Goal: Task Accomplishment & Management: Manage account settings

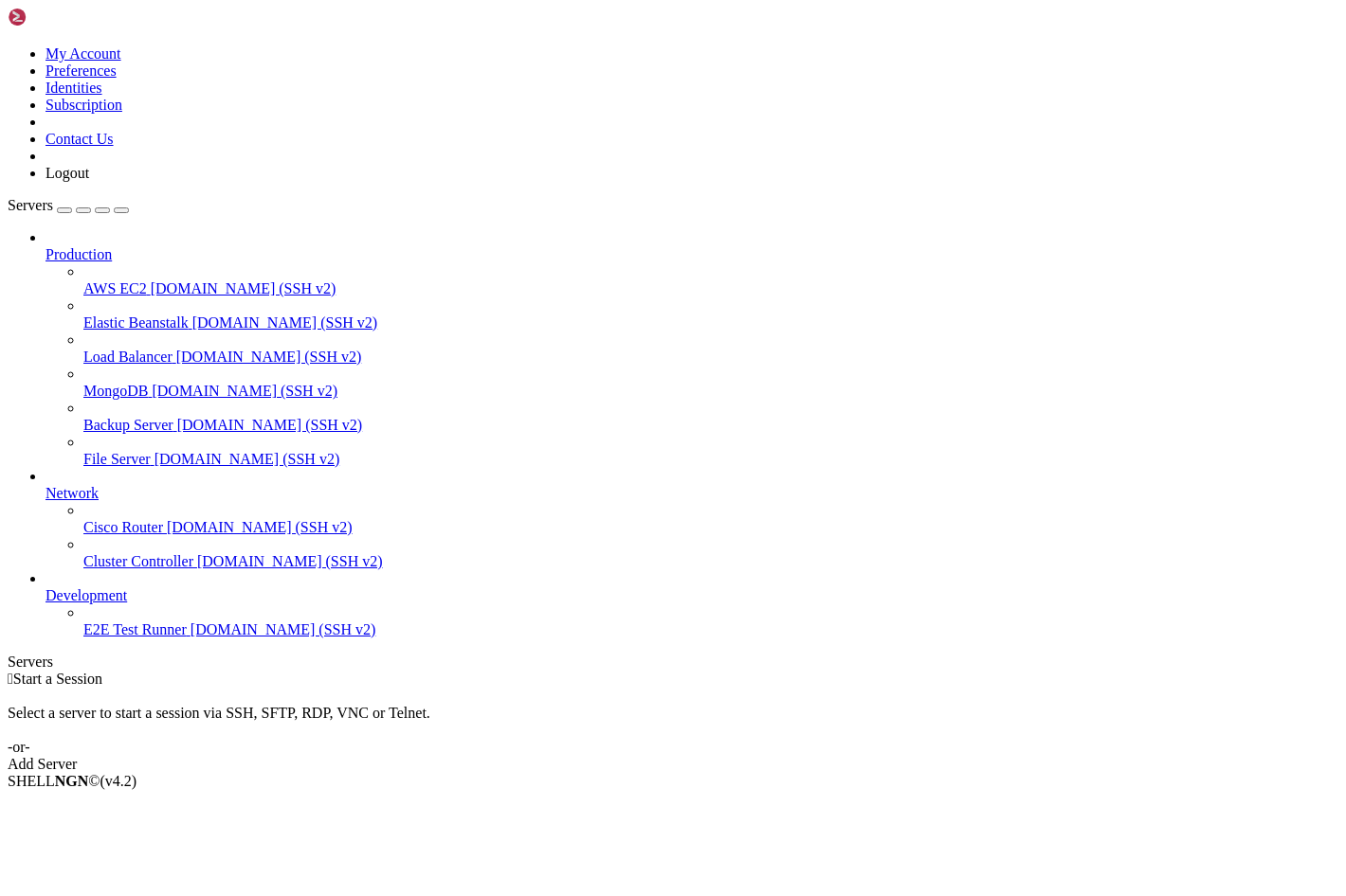
click at [65, 210] on div "button" at bounding box center [65, 210] width 0 height 0
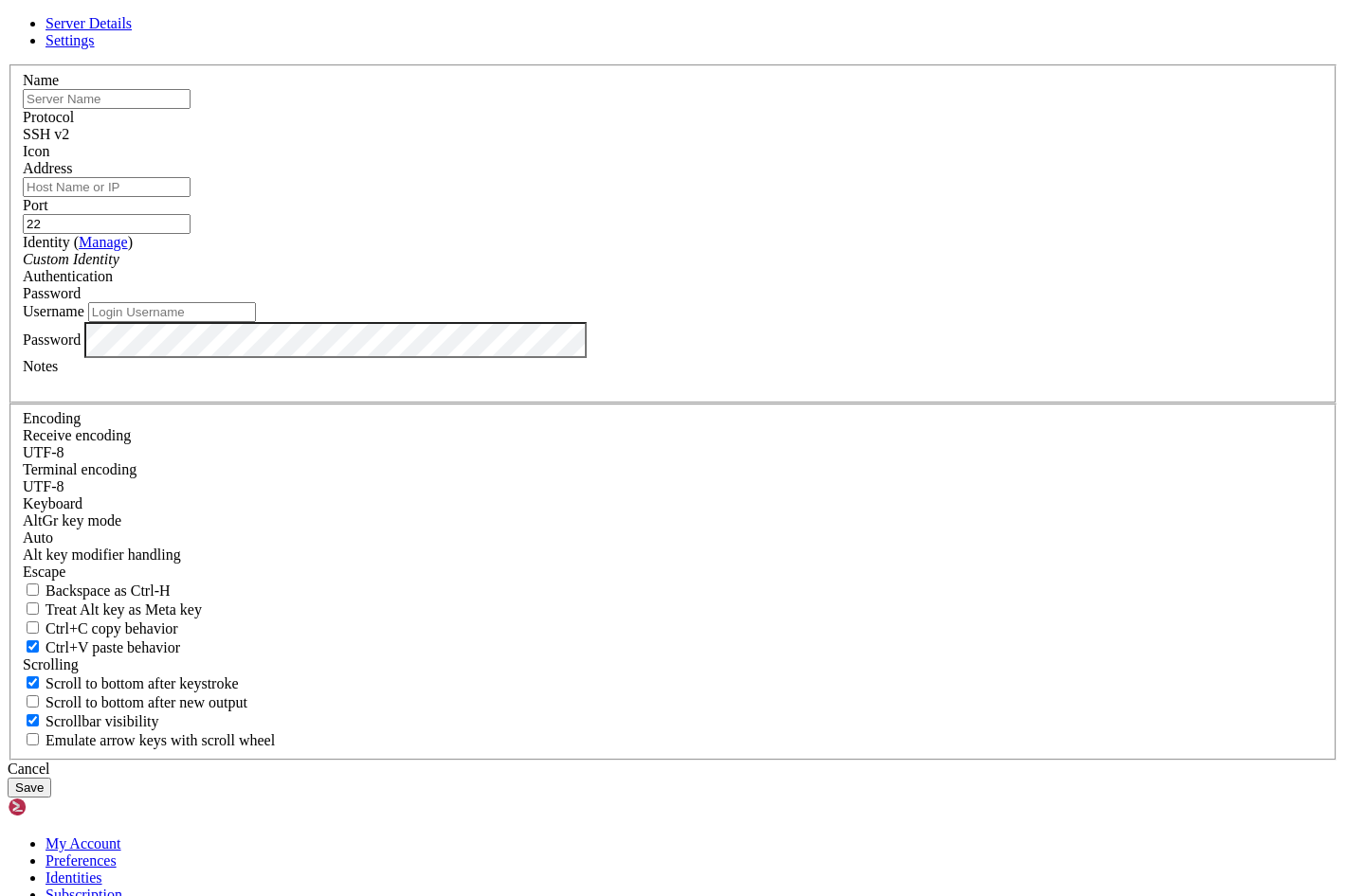
click at [191, 109] on input "text" at bounding box center [106, 99] width 168 height 20
type input "Virtual1"
click at [191, 197] on input "Address" at bounding box center [106, 188] width 168 height 20
type input "ServerGroups"
click at [256, 322] on input "Username" at bounding box center [172, 313] width 168 height 20
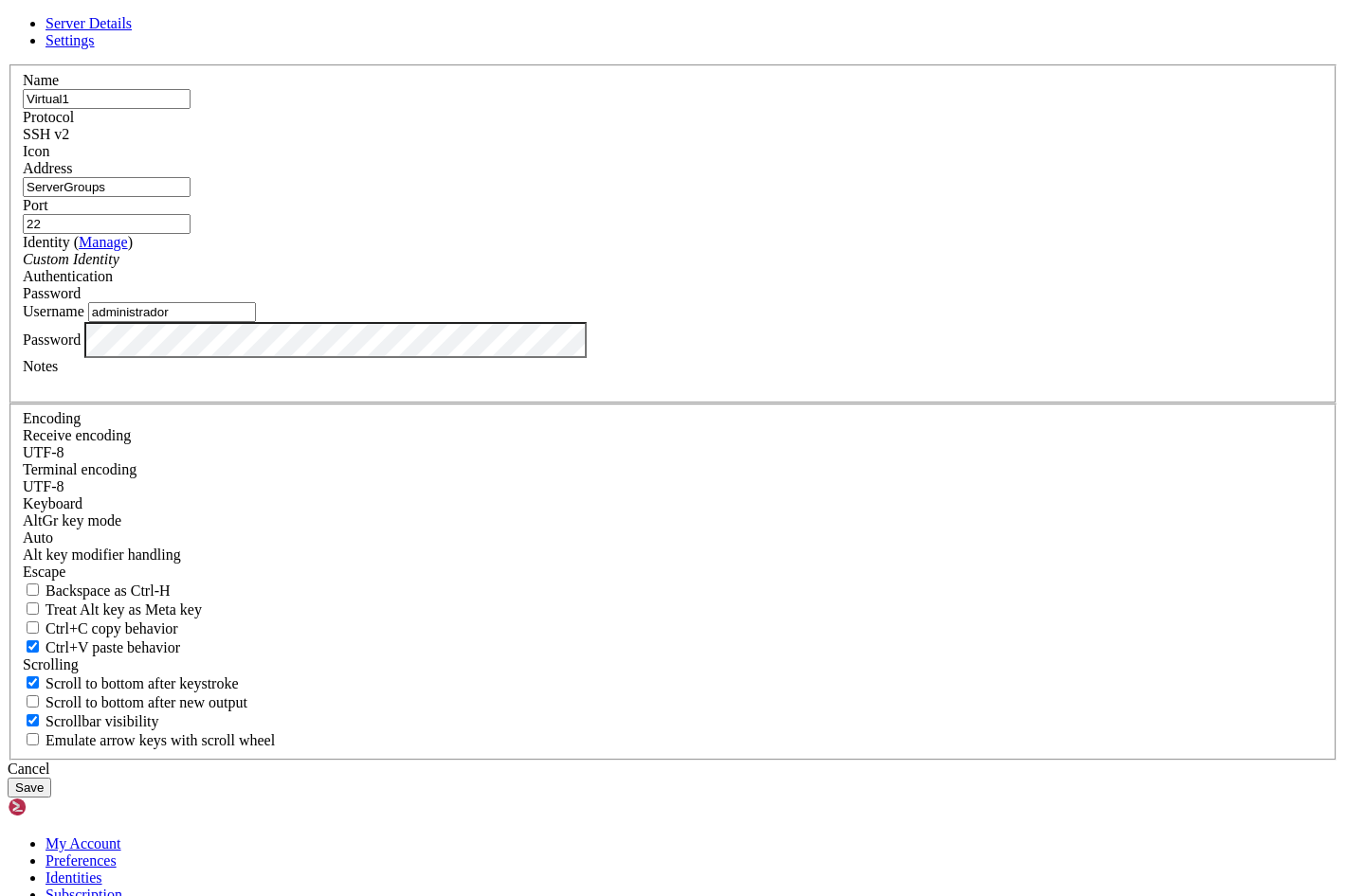
type input "administrador"
click at [52, 778] on button "Save" at bounding box center [30, 788] width 44 height 20
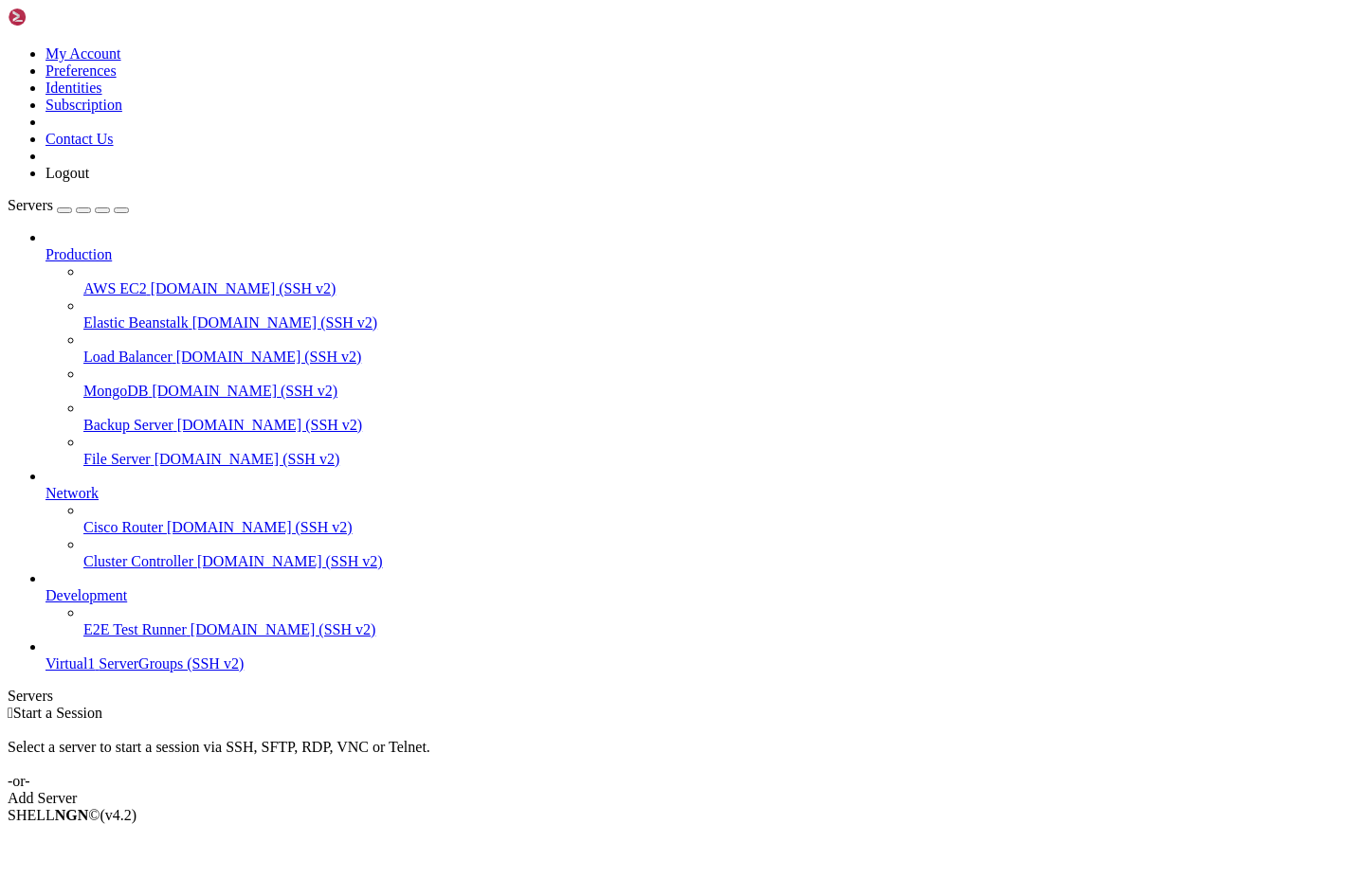
click at [117, 672] on span "ServerGroups (SSH v2)" at bounding box center [171, 664] width 145 height 16
click at [95, 839] on span "Connect" at bounding box center [70, 847] width 51 height 16
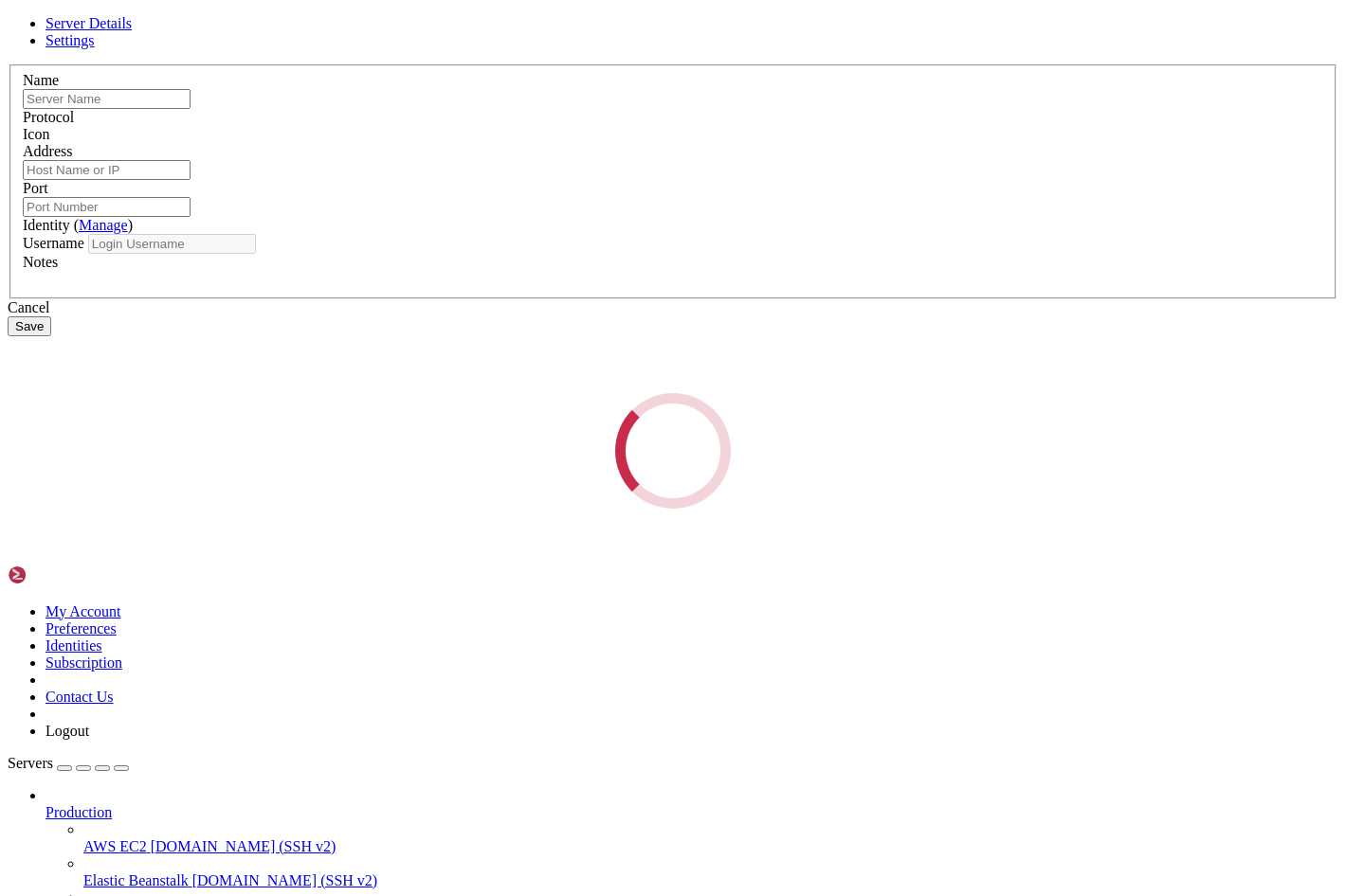
type input "Virtual1"
type input "ServerGroups"
type input "22"
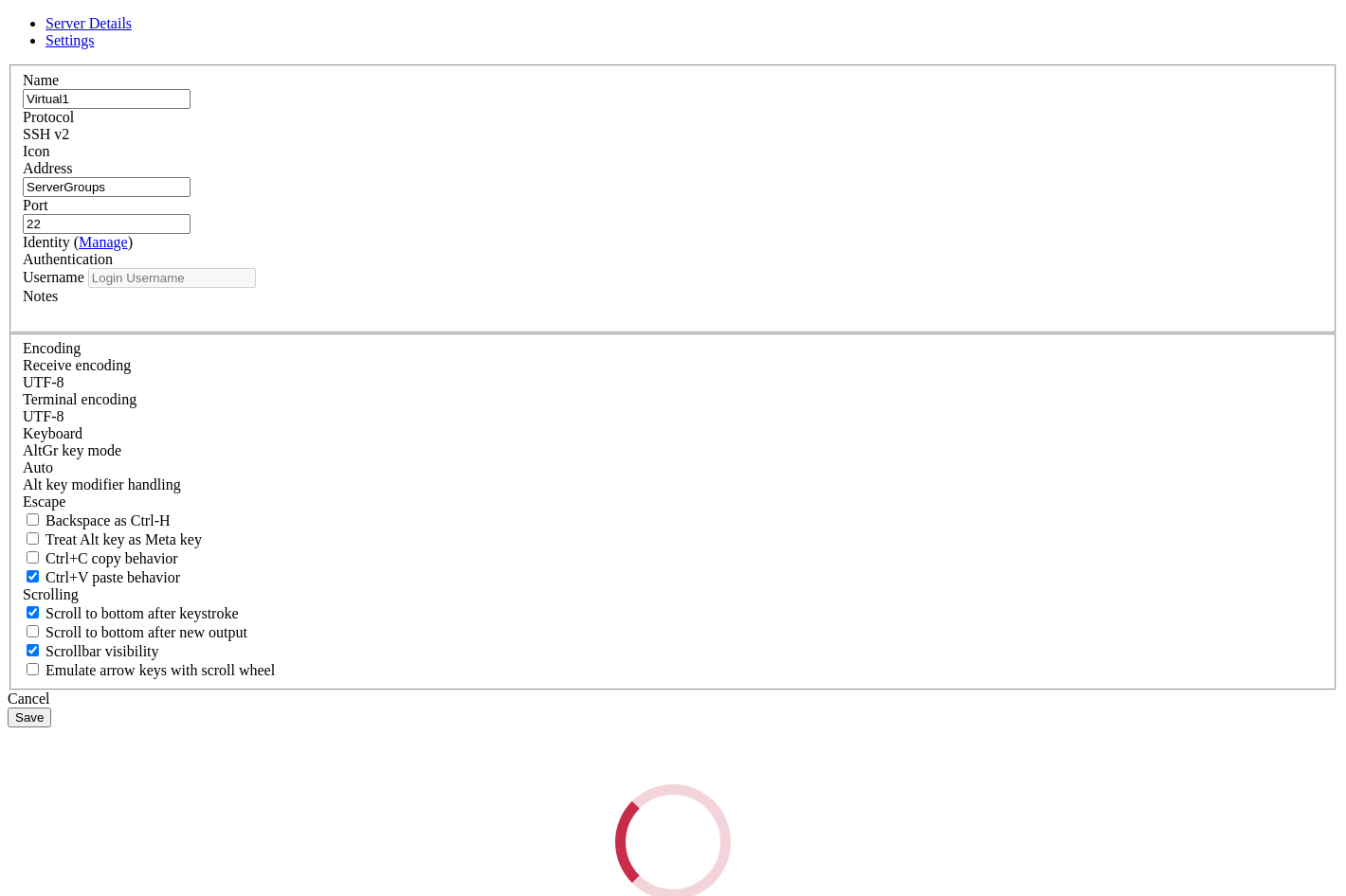
type input "administrador"
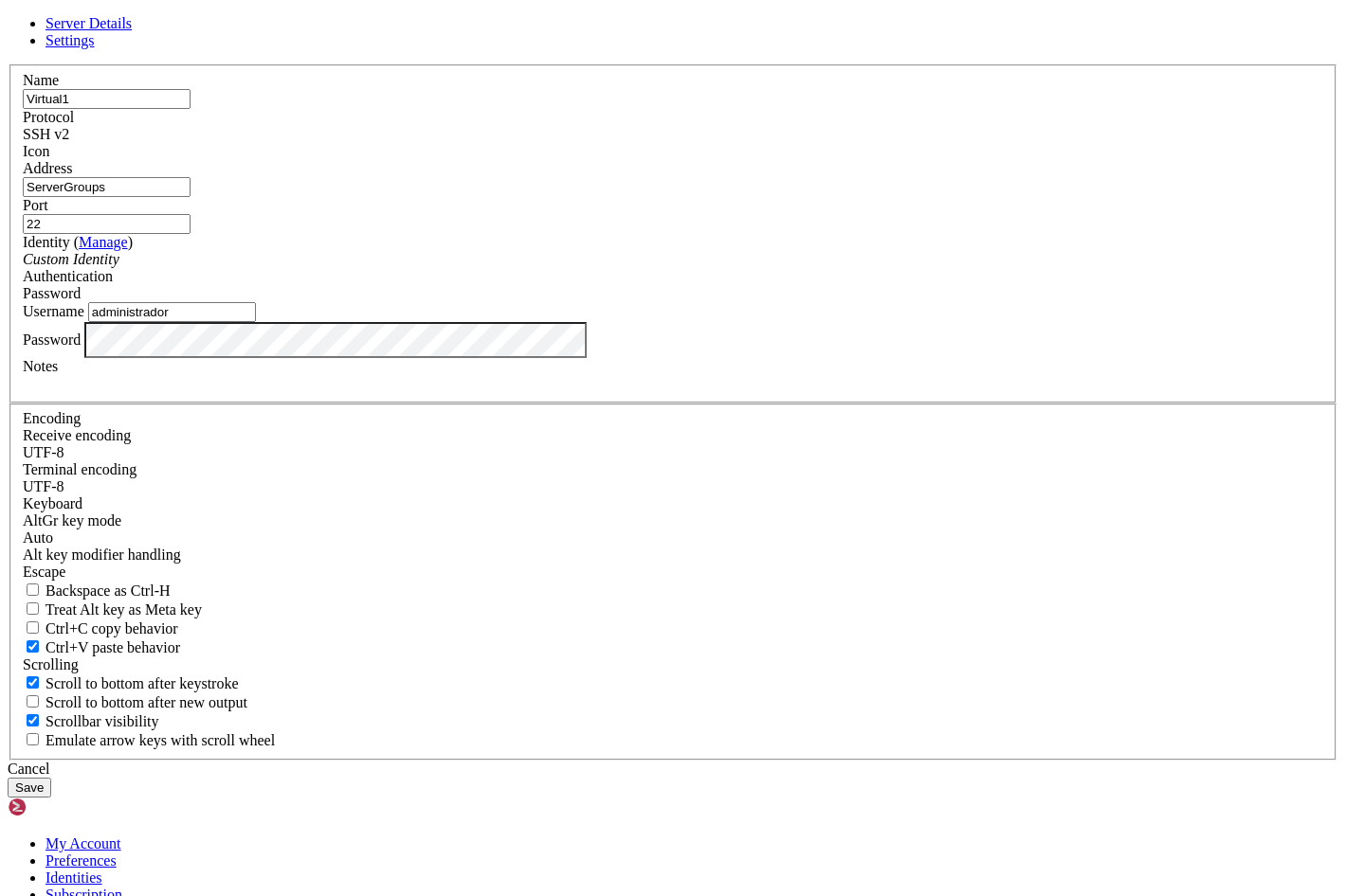
click at [191, 197] on input "ServerGroups" at bounding box center [106, 188] width 168 height 20
type input "ServerGroups0"
click at [52, 778] on button "Save" at bounding box center [30, 788] width 44 height 20
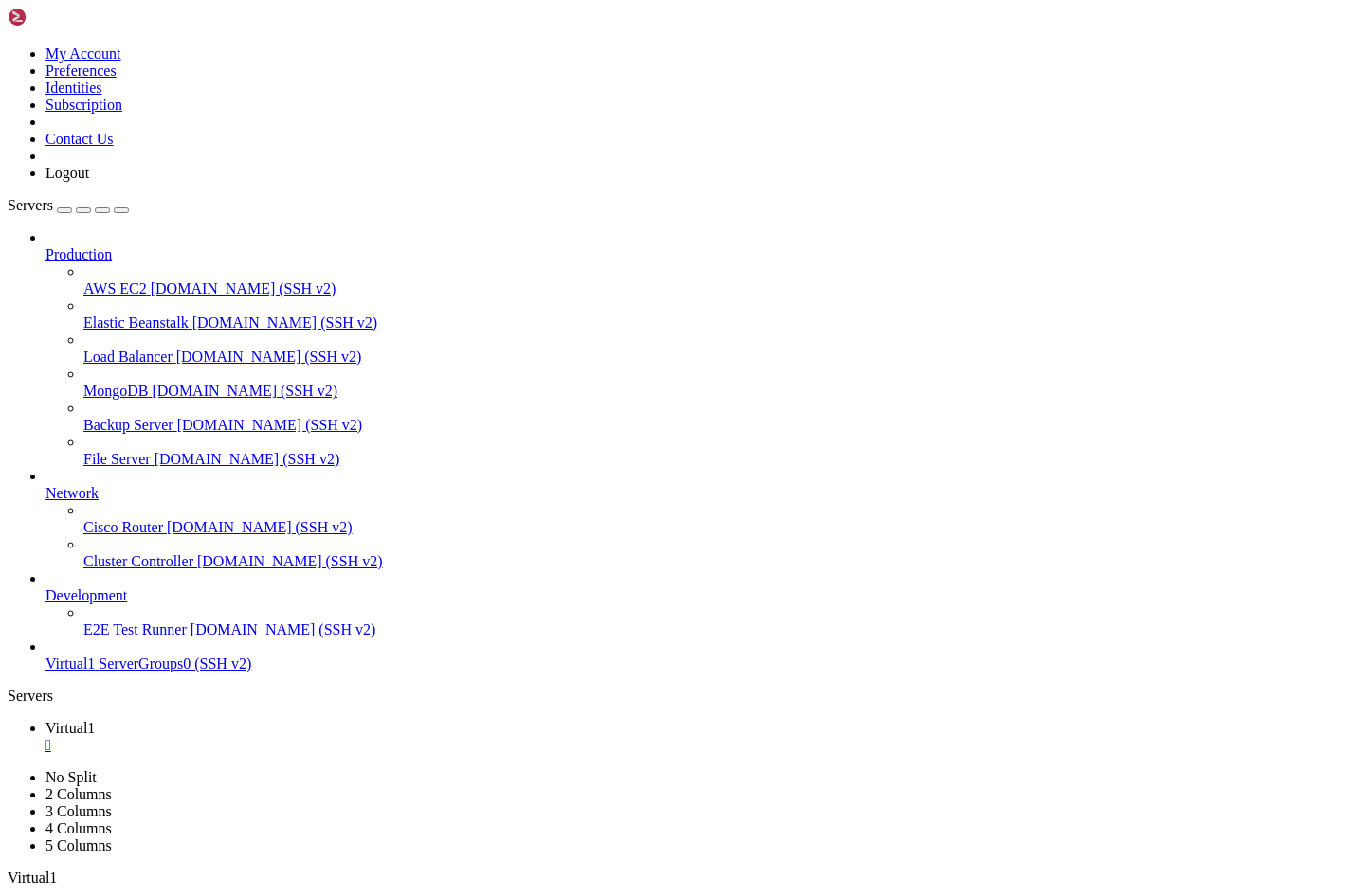
click at [101, 672] on span "ServerGroups0 (SSH v2)" at bounding box center [175, 664] width 153 height 16
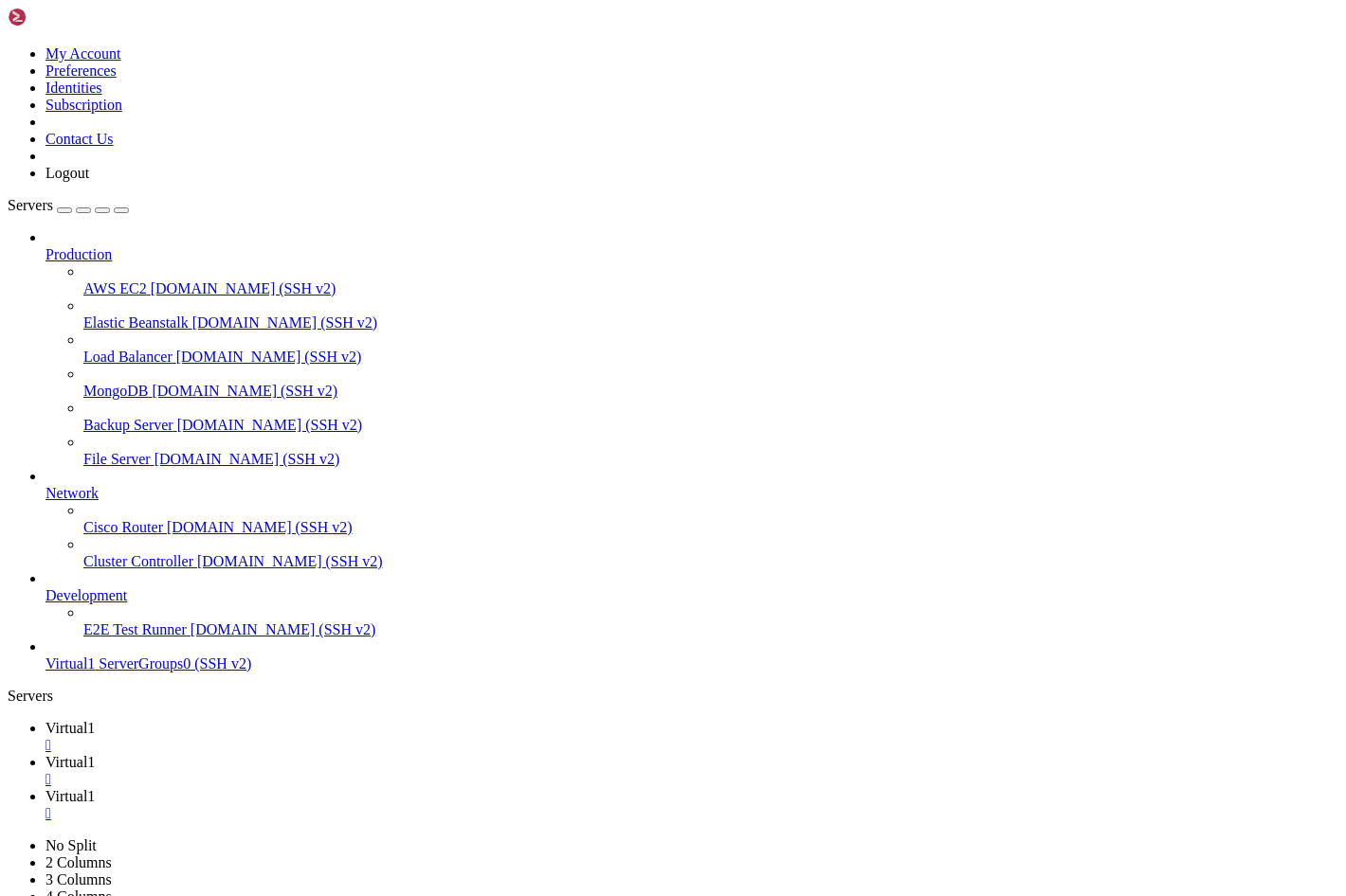
click at [94, 672] on span "Virtual1" at bounding box center [70, 664] width 50 height 16
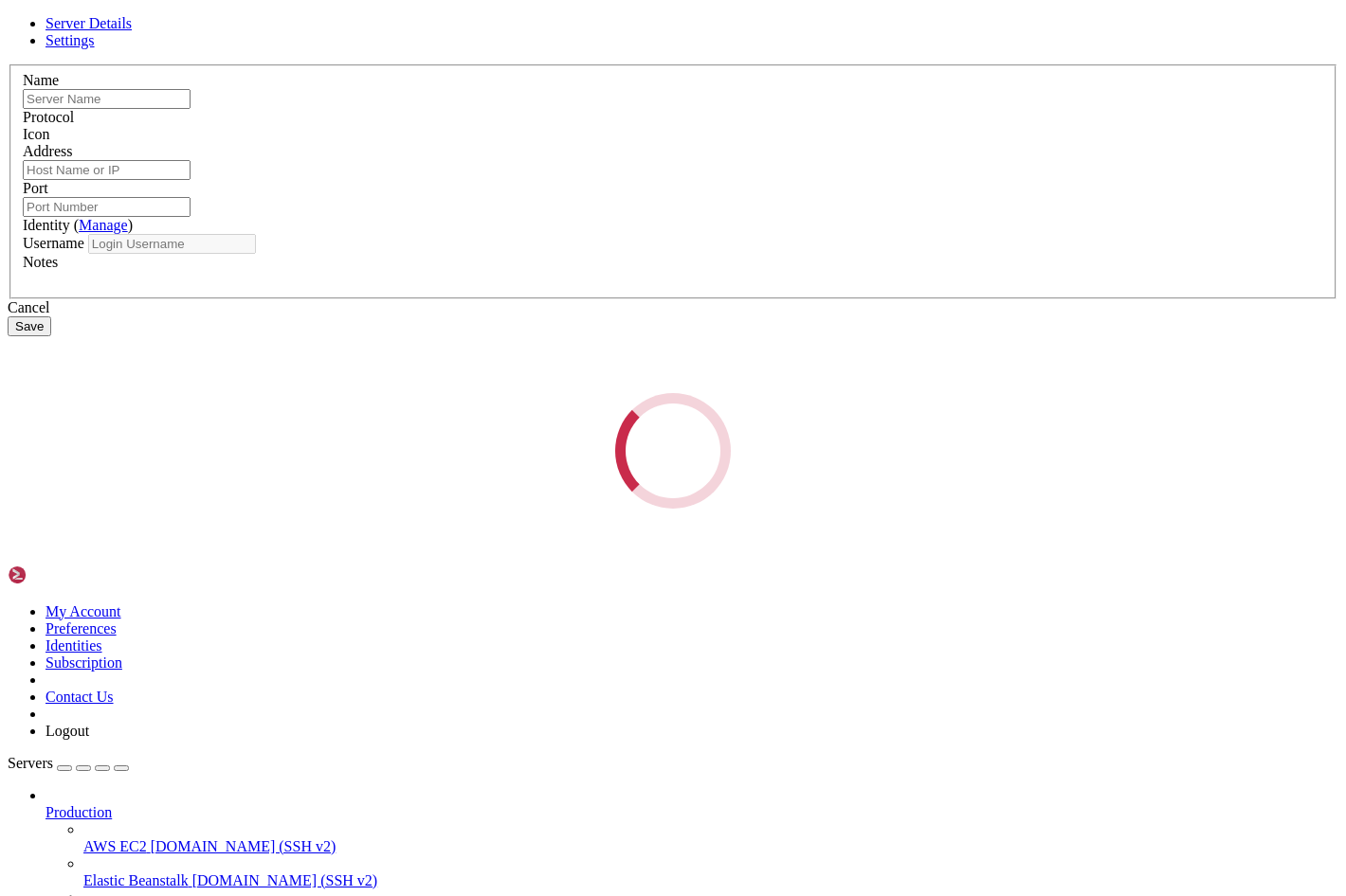
type input "Virtual1"
type input "ServerGroups0"
type input "22"
type input "administrador"
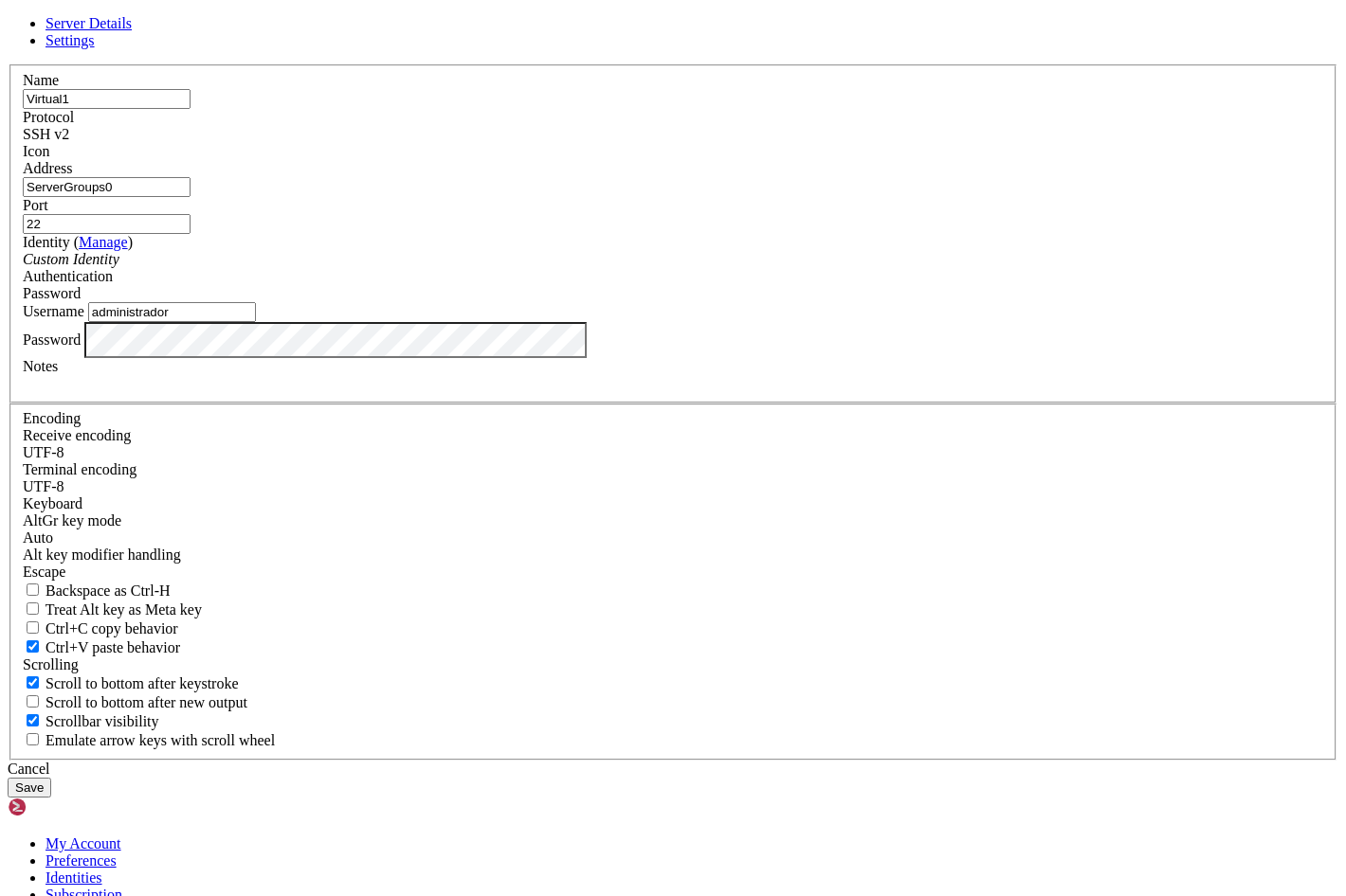
click at [191, 109] on input "Virtual1" at bounding box center [106, 99] width 168 height 20
type input "Virtual"
click at [52, 778] on button "Save" at bounding box center [30, 788] width 44 height 20
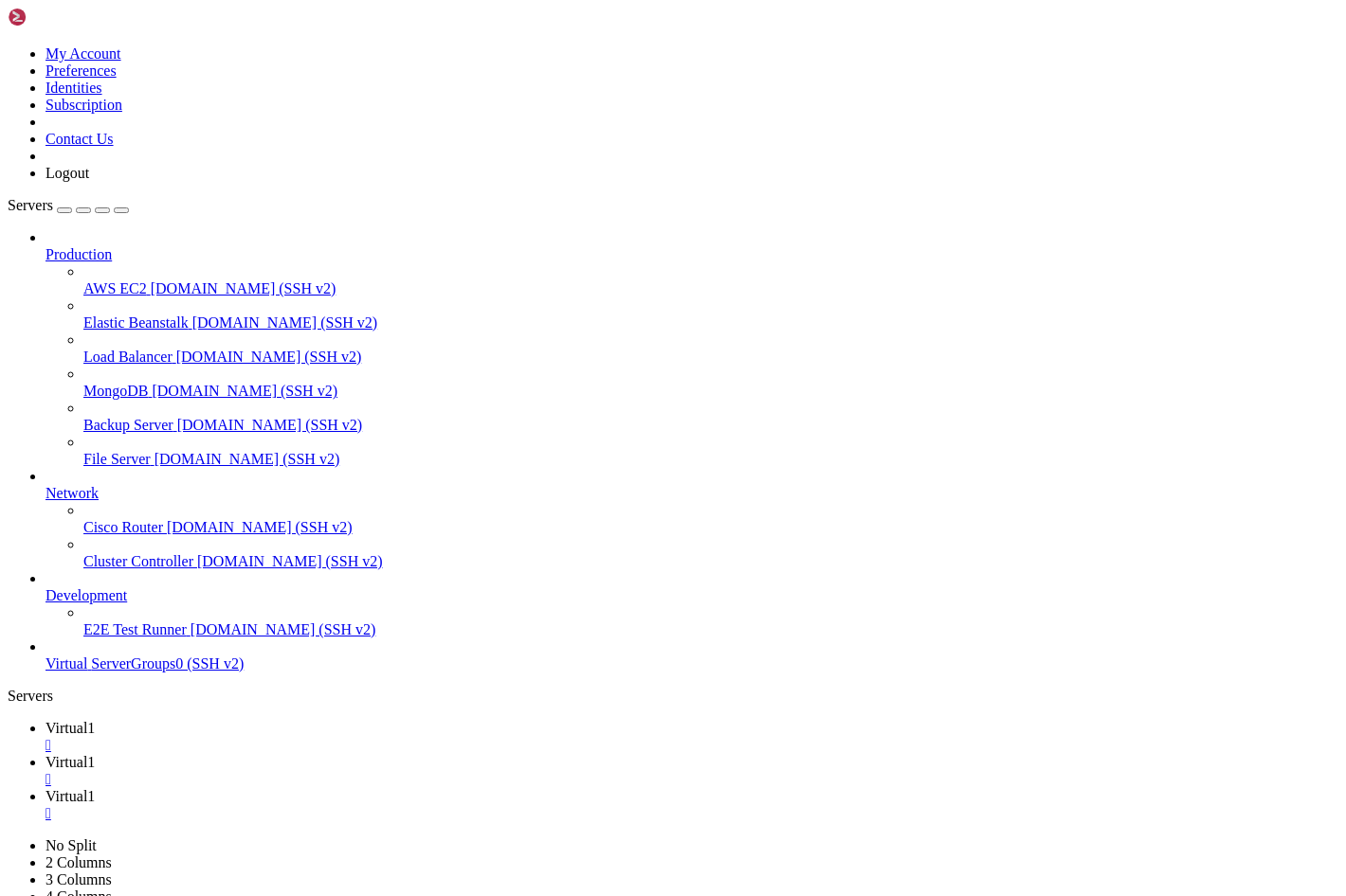
click at [163, 672] on span "ServerGroups0 (SSH v2)" at bounding box center [168, 664] width 153 height 16
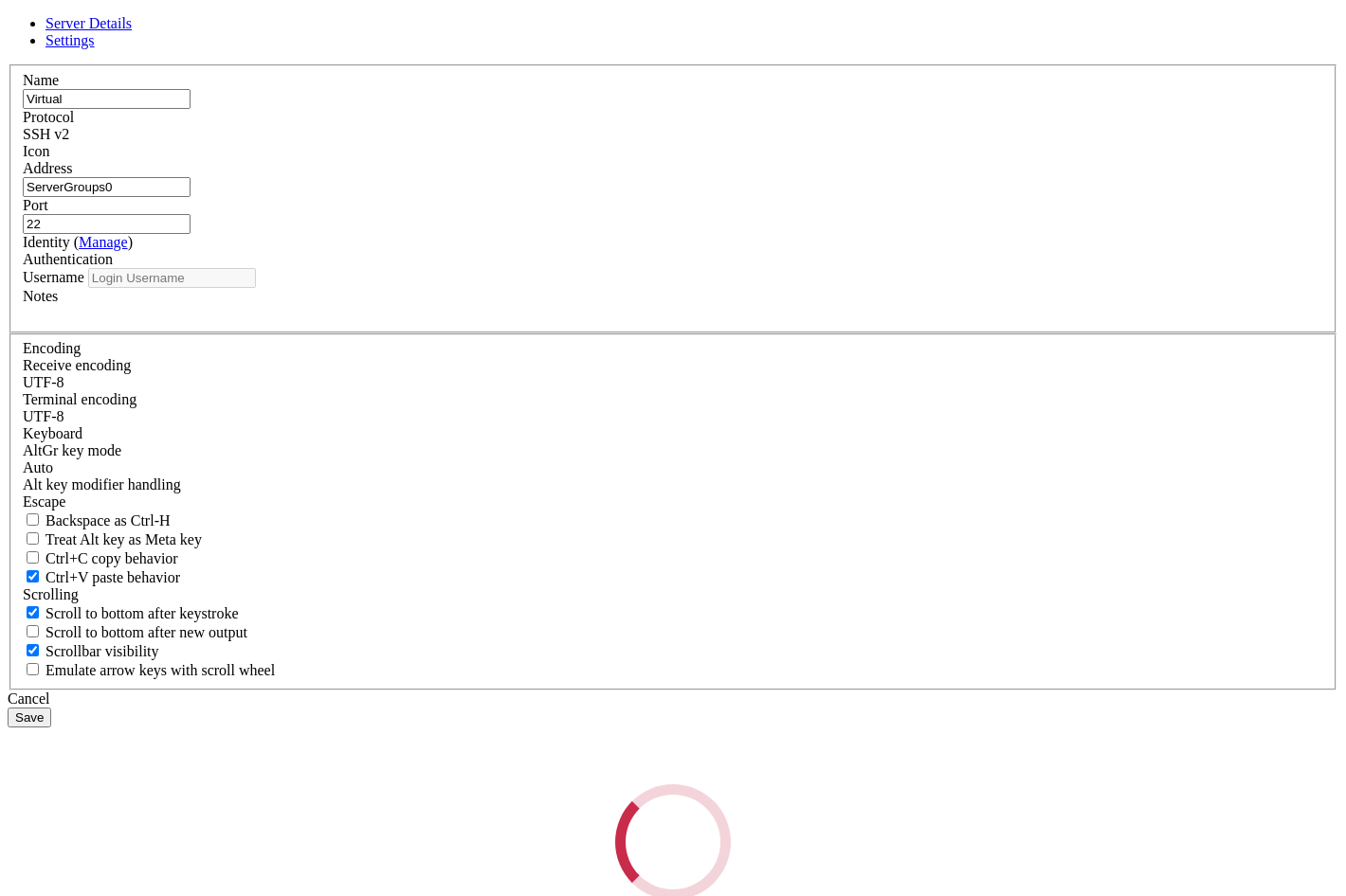
type input "administrador"
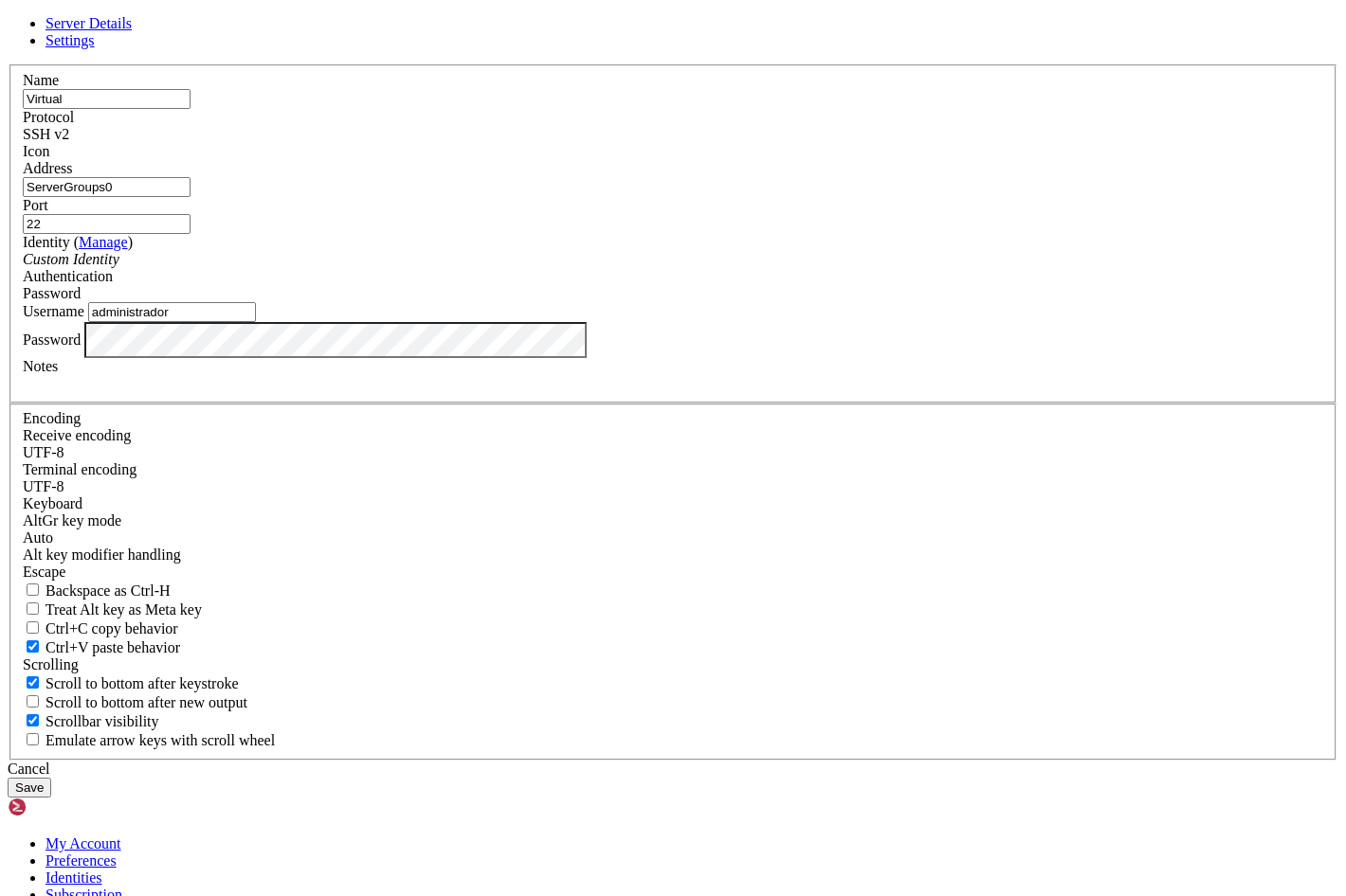
click at [191, 197] on input "ServerGroups0" at bounding box center [106, 188] width 168 height 20
click at [191, 197] on input "ServerGroups" at bounding box center [106, 188] width 168 height 20
type input "Server_Groups"
click at [52, 778] on button "Save" at bounding box center [30, 788] width 44 height 20
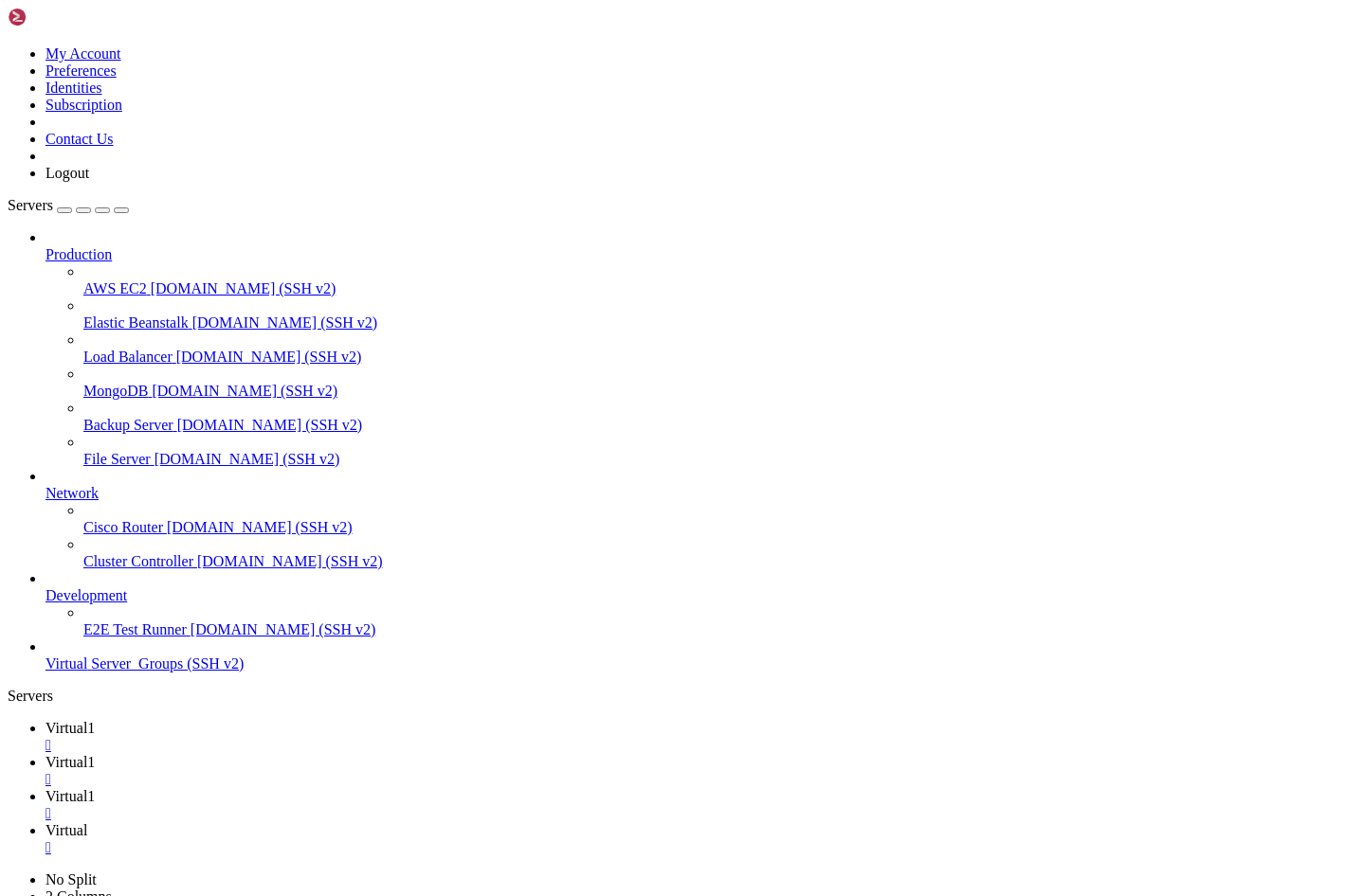
drag, startPoint x: 962, startPoint y: 323, endPoint x: 752, endPoint y: 228, distance: 230.5
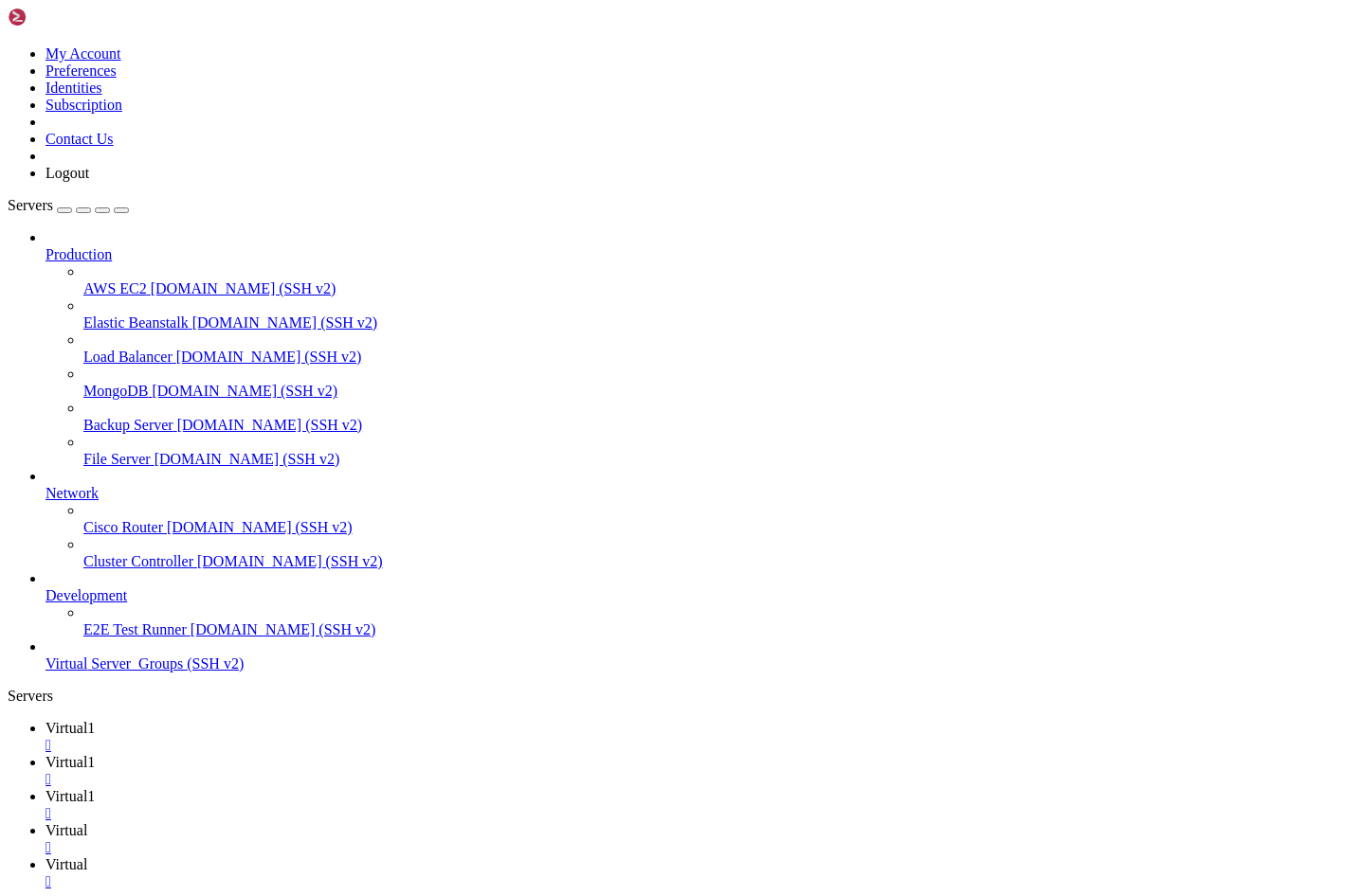
click at [87, 672] on span "Virtual" at bounding box center [67, 664] width 42 height 16
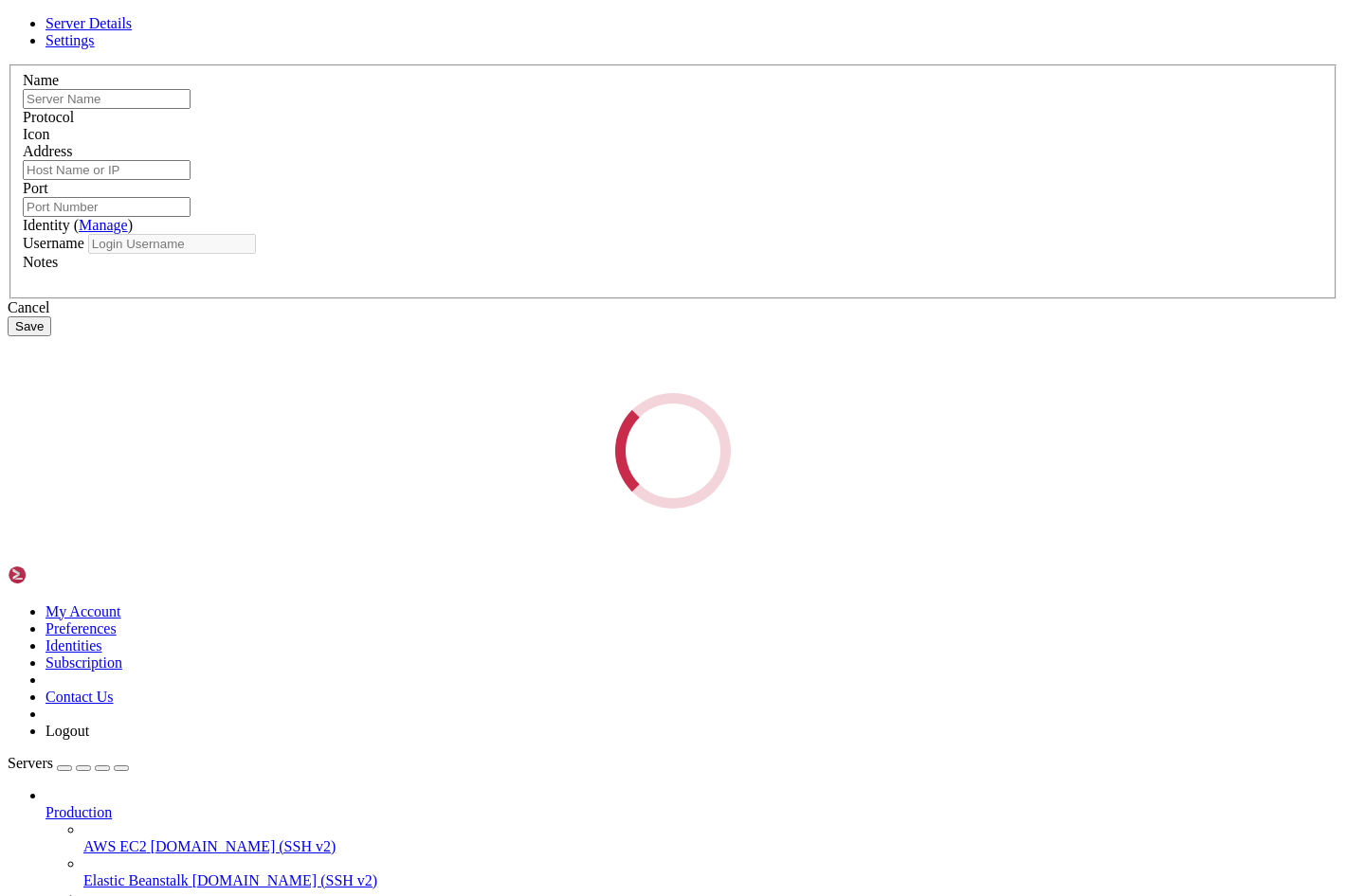
type input "Virtual"
type input "Server_Groups"
type input "22"
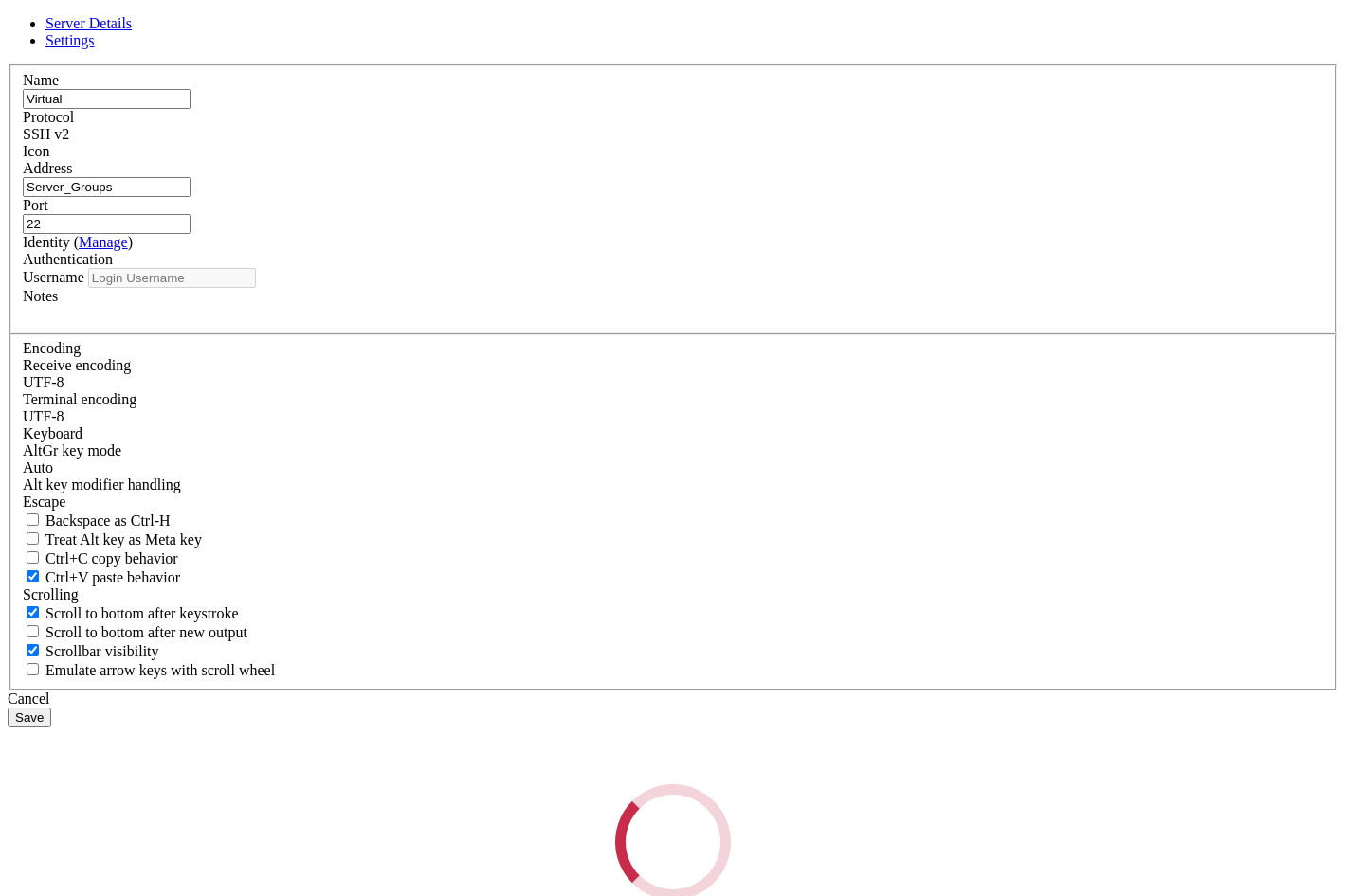
type input "administrador"
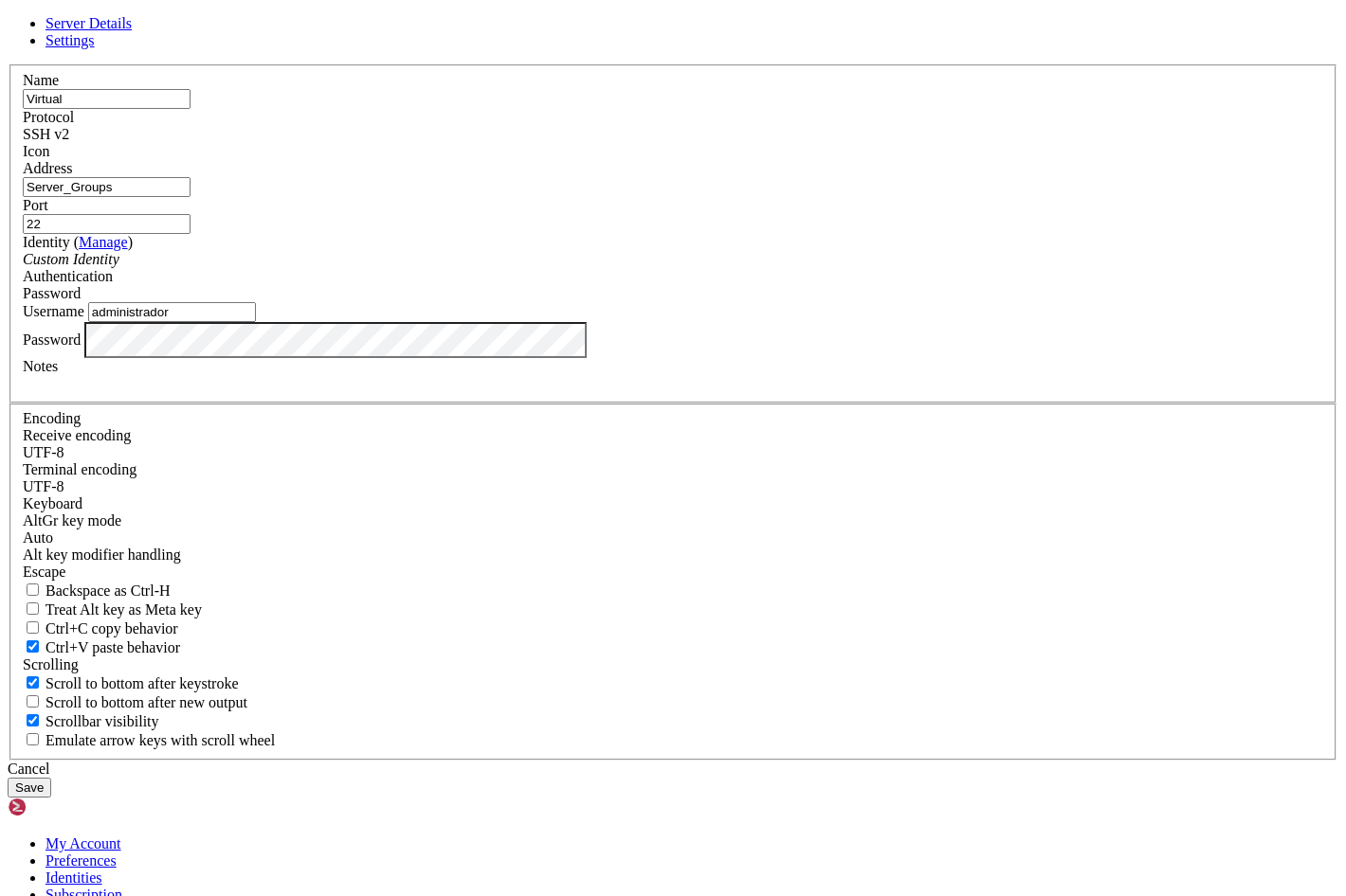
click at [191, 109] on input "Virtual" at bounding box center [106, 99] width 168 height 20
type input "Virtual01"
click at [191, 197] on input "Server_Groups" at bounding box center [106, 188] width 168 height 20
type input "ServerGroups0"
click at [52, 778] on button "Save" at bounding box center [30, 788] width 44 height 20
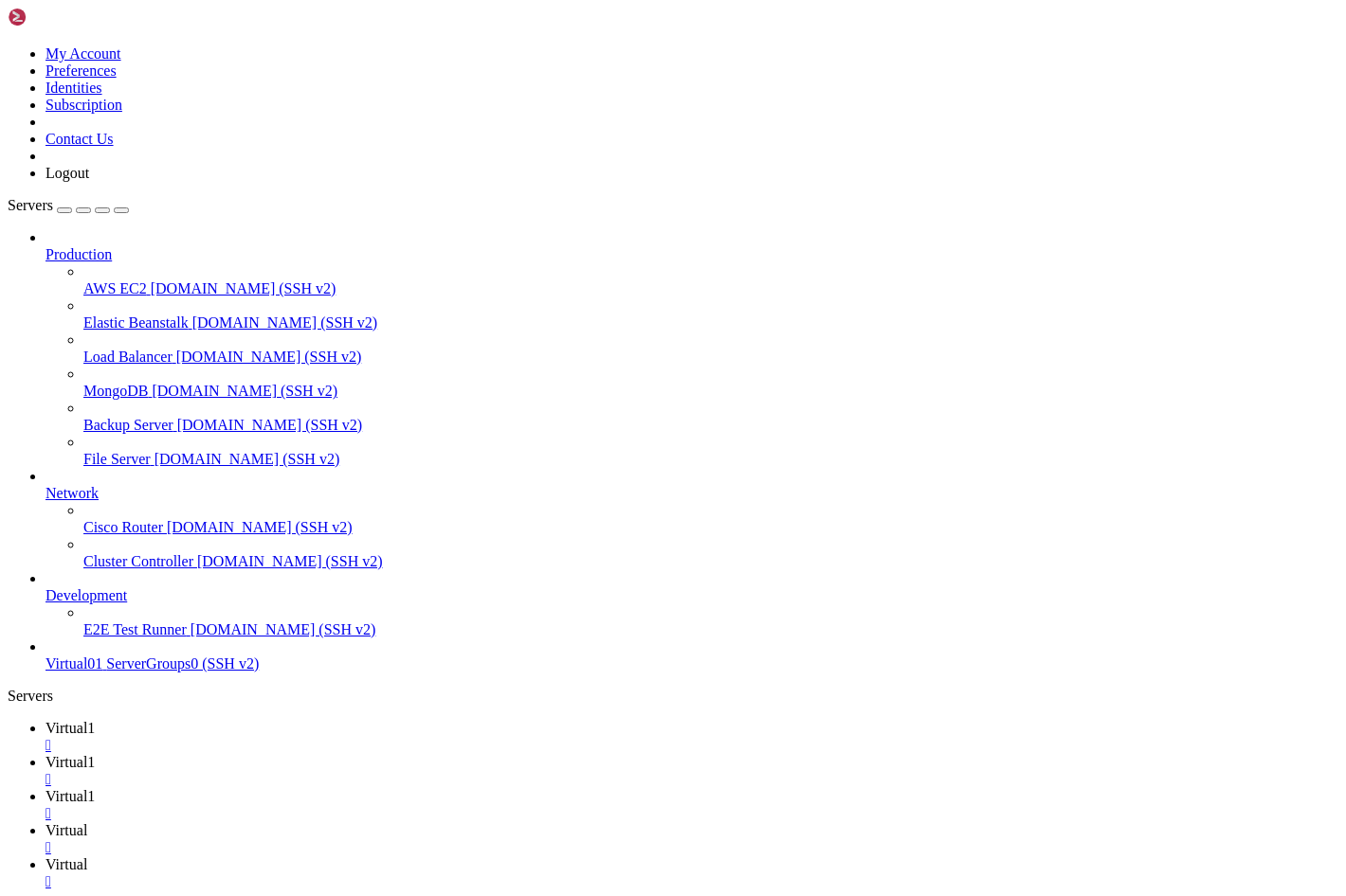
click at [102, 672] on span "Virtual01" at bounding box center [73, 664] width 57 height 16
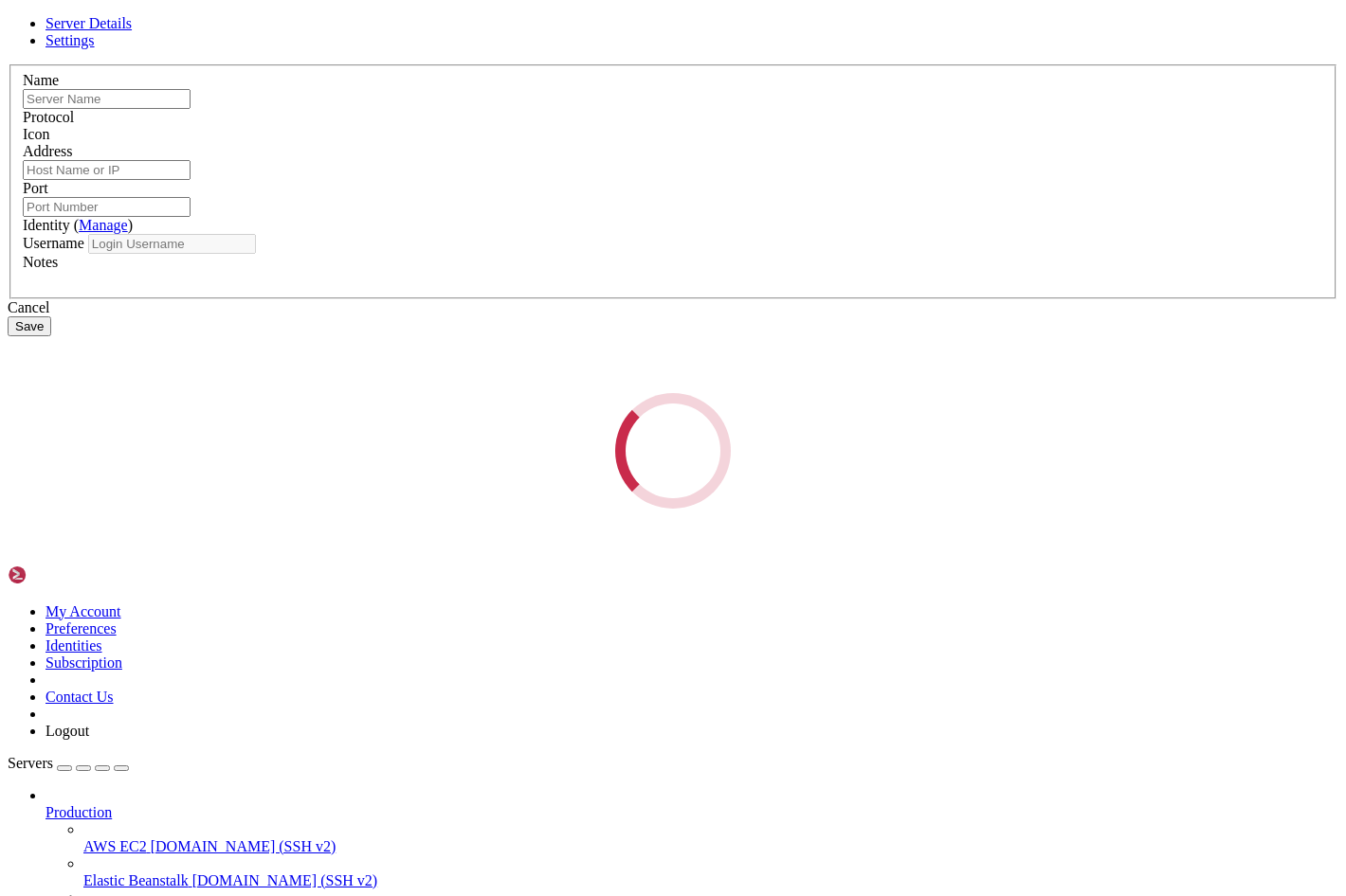
type input "Virtual01"
type input "ServerGroups0"
type input "22"
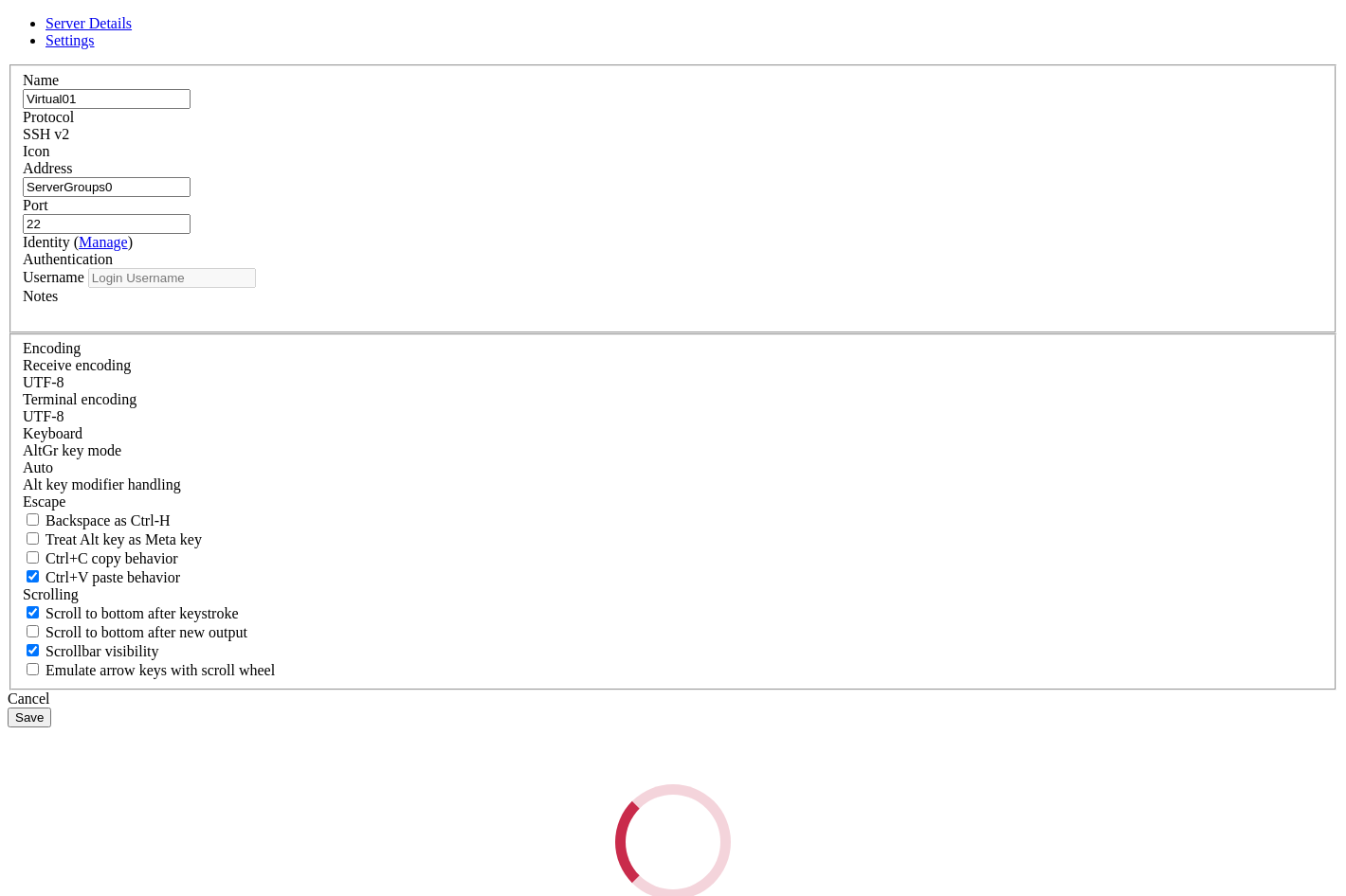
type input "administrador"
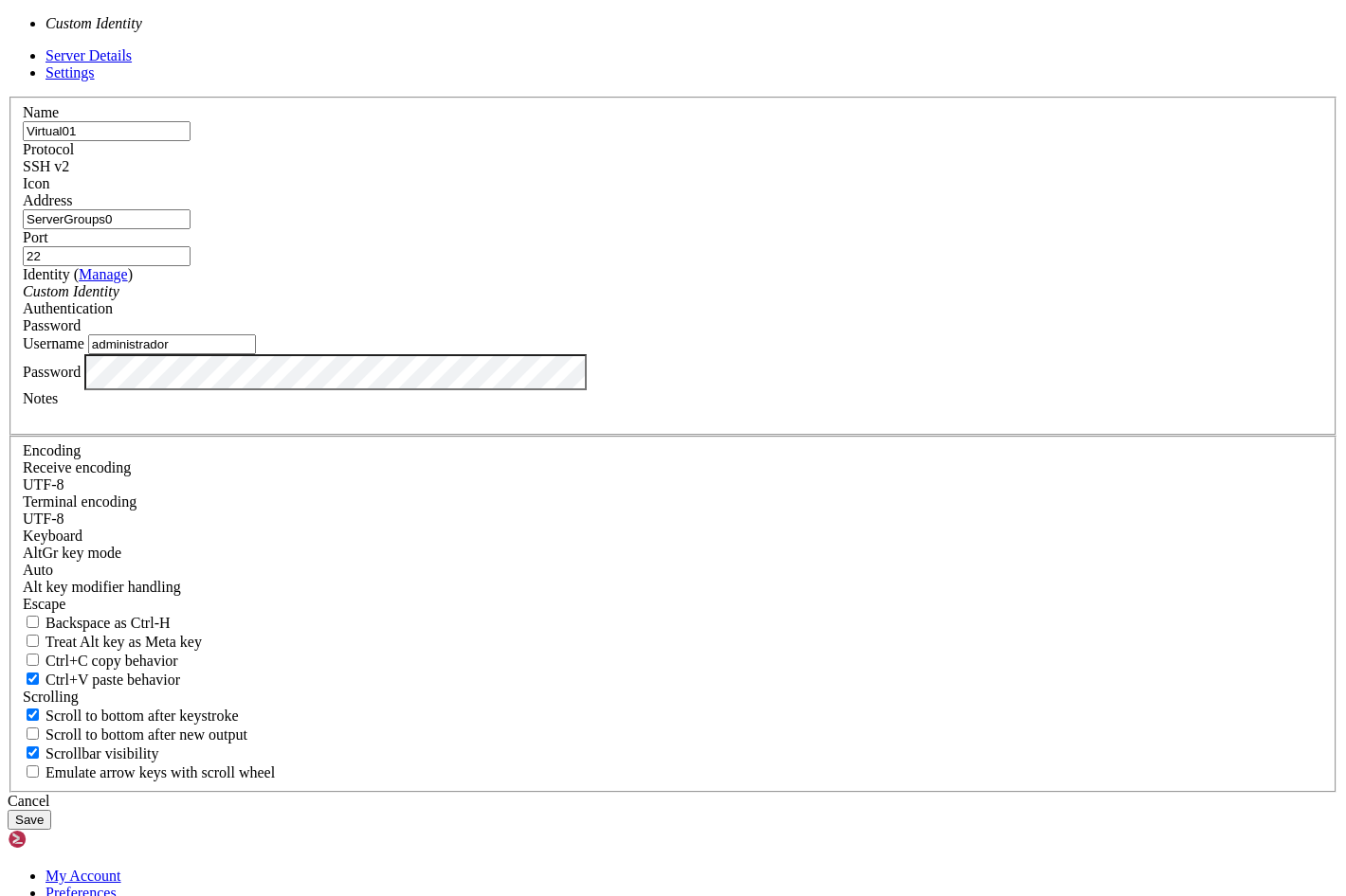
click at [566, 301] on div "Custom Identity" at bounding box center [673, 292] width 1300 height 17
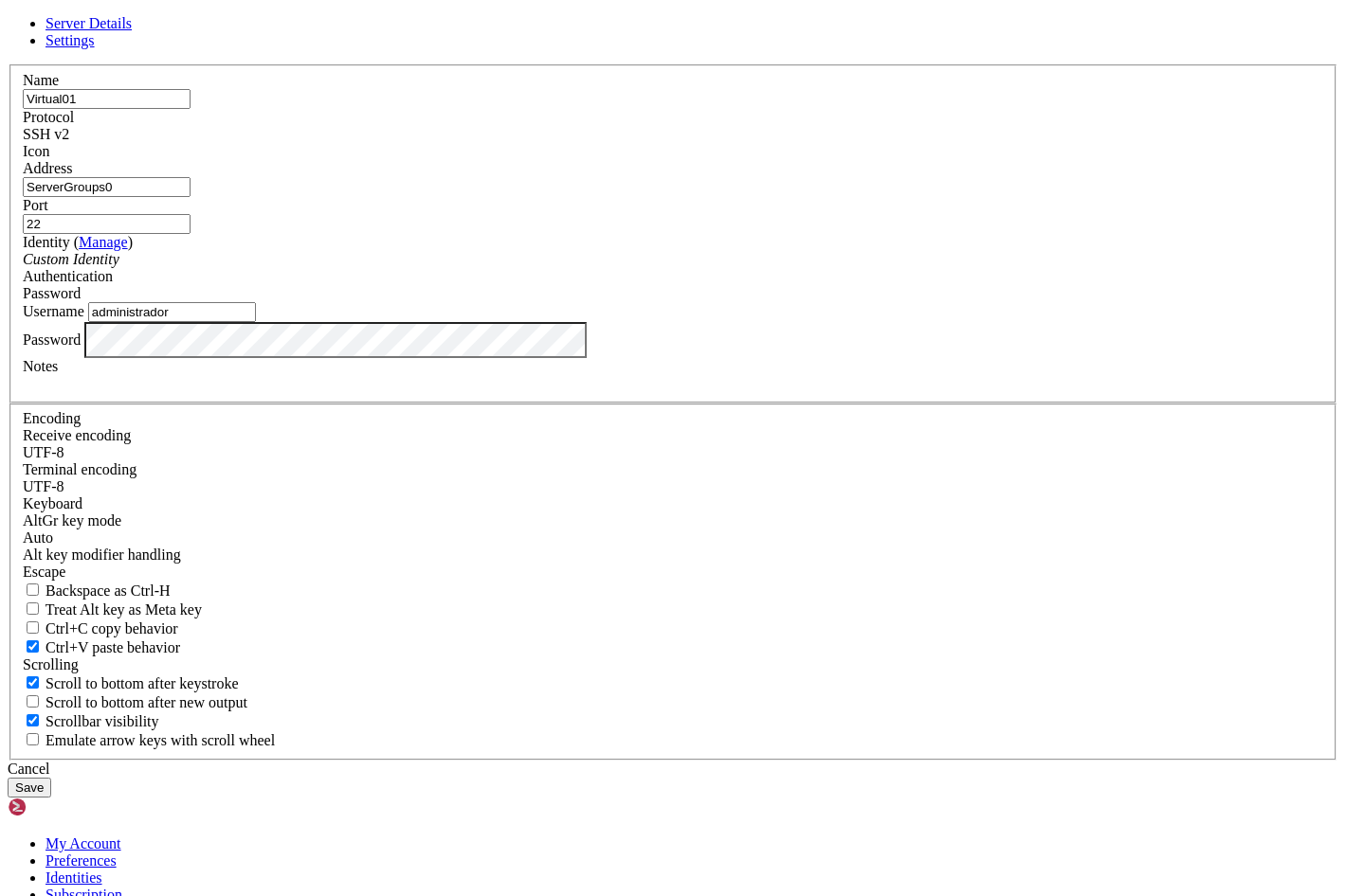
click at [128, 250] on link "Manage" at bounding box center [103, 242] width 50 height 16
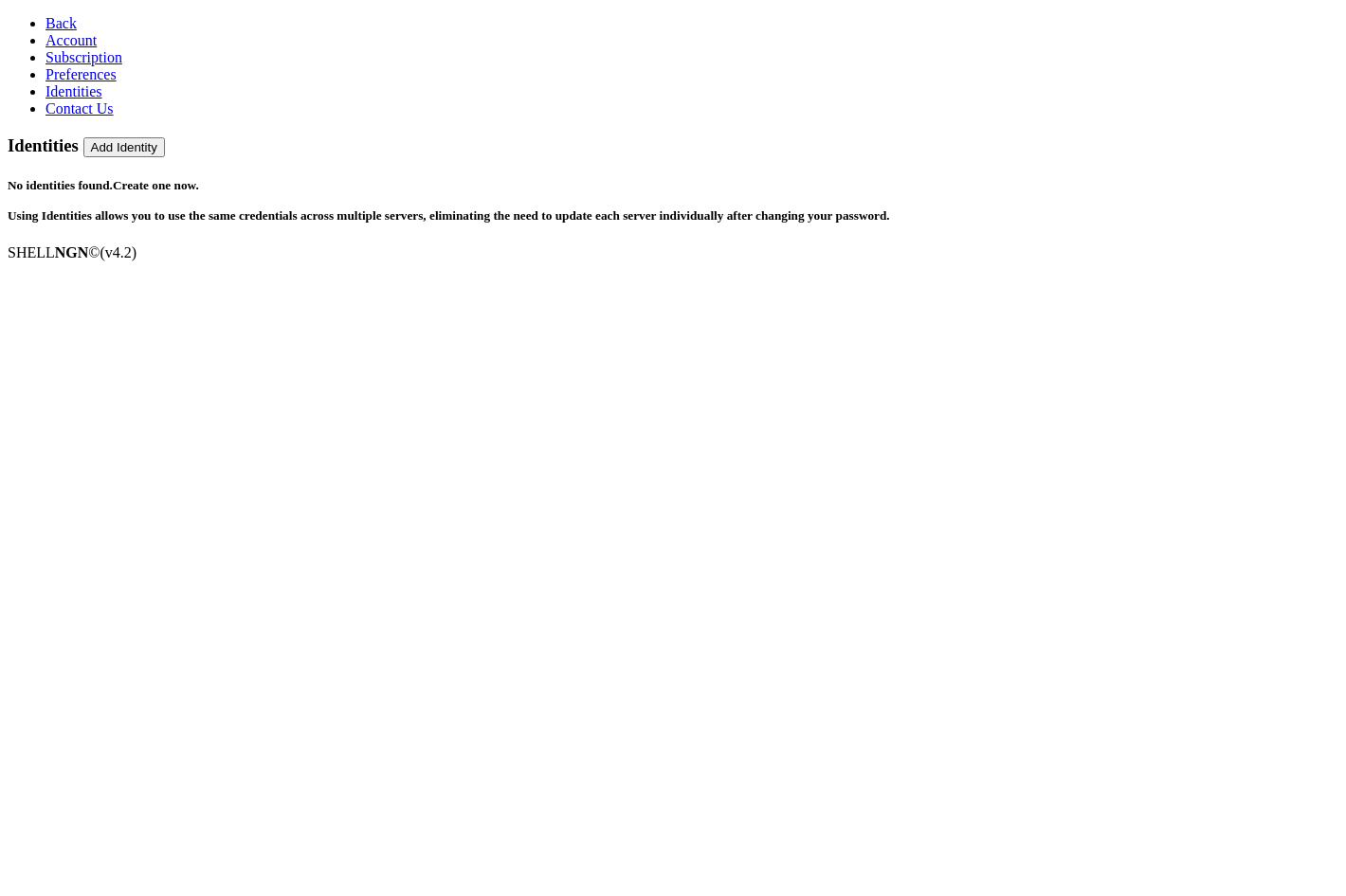
click at [96, 49] on link "Account" at bounding box center [71, 40] width 52 height 16
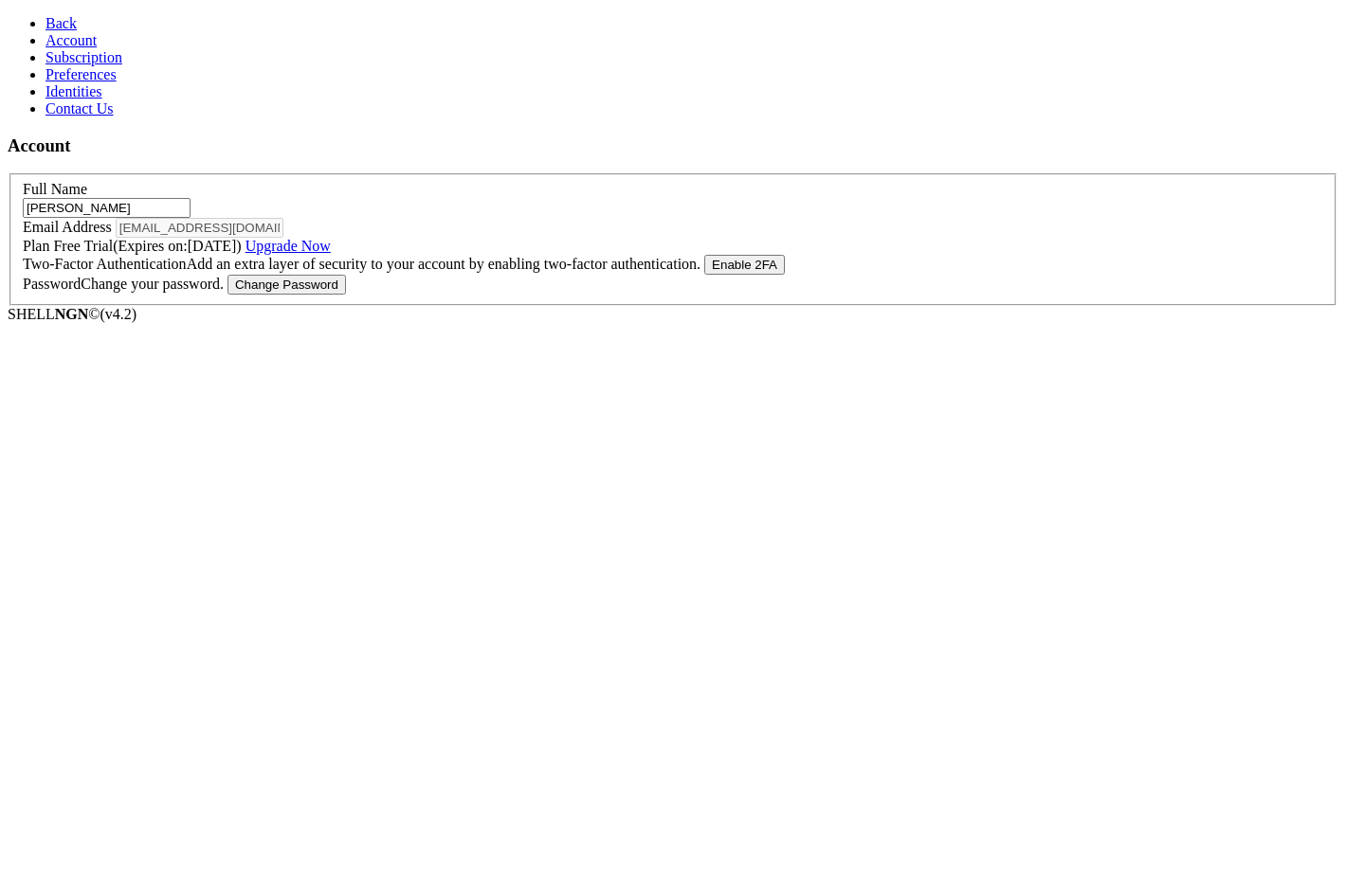
click at [46, 16] on span "Back" at bounding box center [62, 23] width 32 height 16
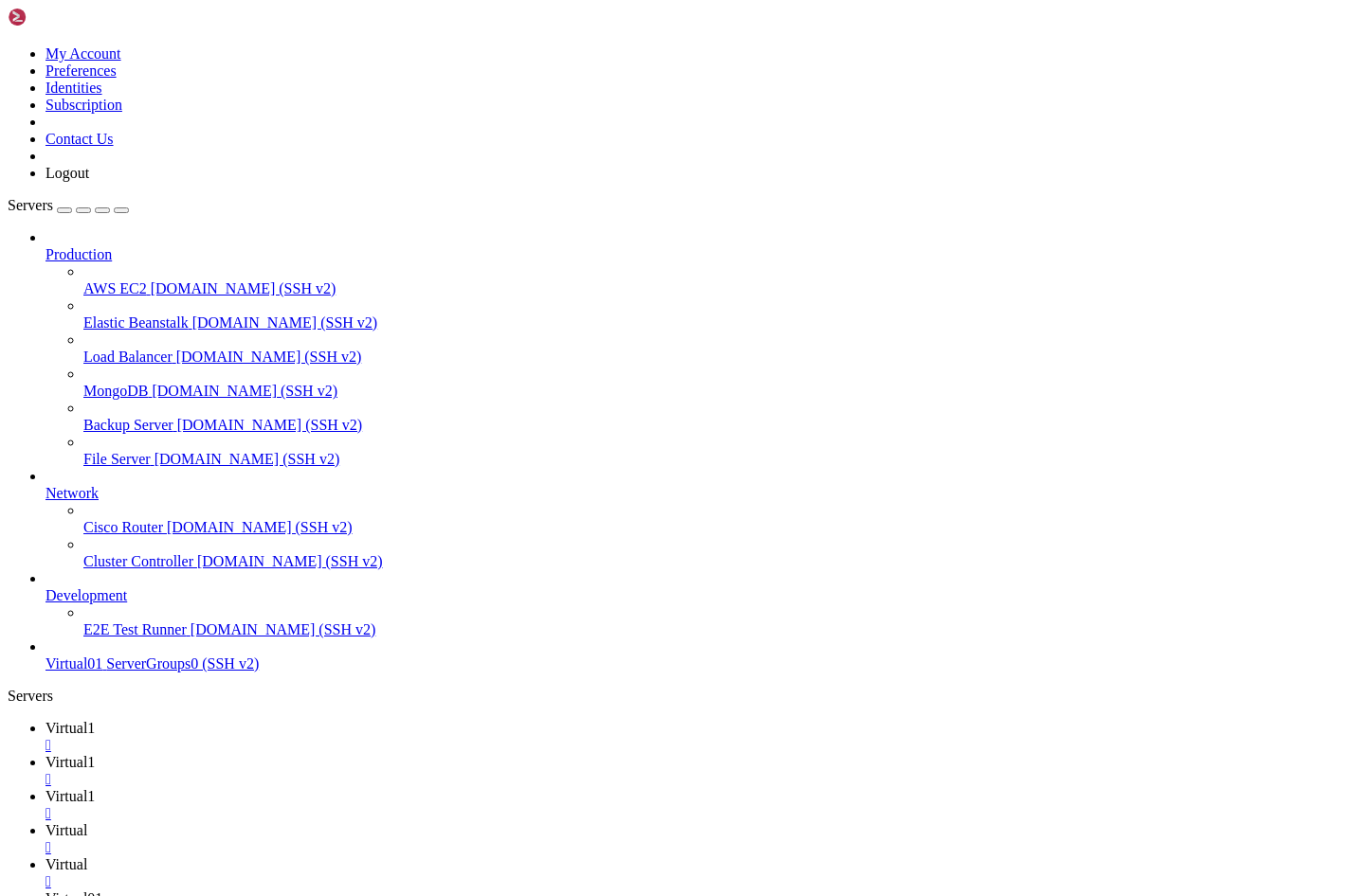
click at [137, 672] on span "ServerGroups0 (SSH v2)" at bounding box center [183, 664] width 153 height 16
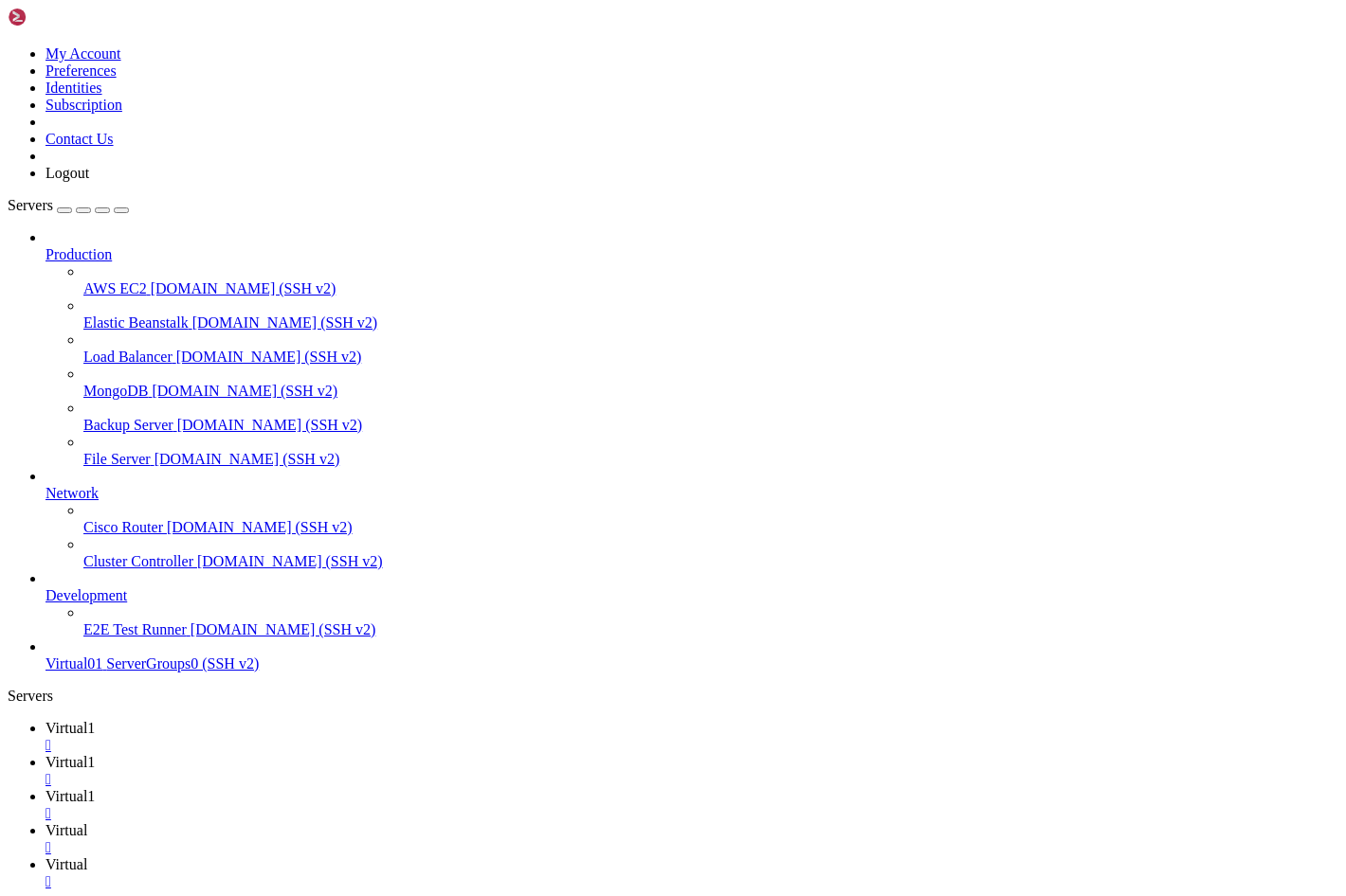
click at [764, 873] on div "" at bounding box center [692, 881] width 1293 height 17
click at [654, 839] on div "" at bounding box center [692, 847] width 1293 height 17
click at [548, 806] on div "" at bounding box center [692, 814] width 1293 height 17
click at [438, 771] on div "" at bounding box center [692, 779] width 1293 height 17
click at [323, 720] on link "Virtual1 " at bounding box center [692, 737] width 1293 height 34
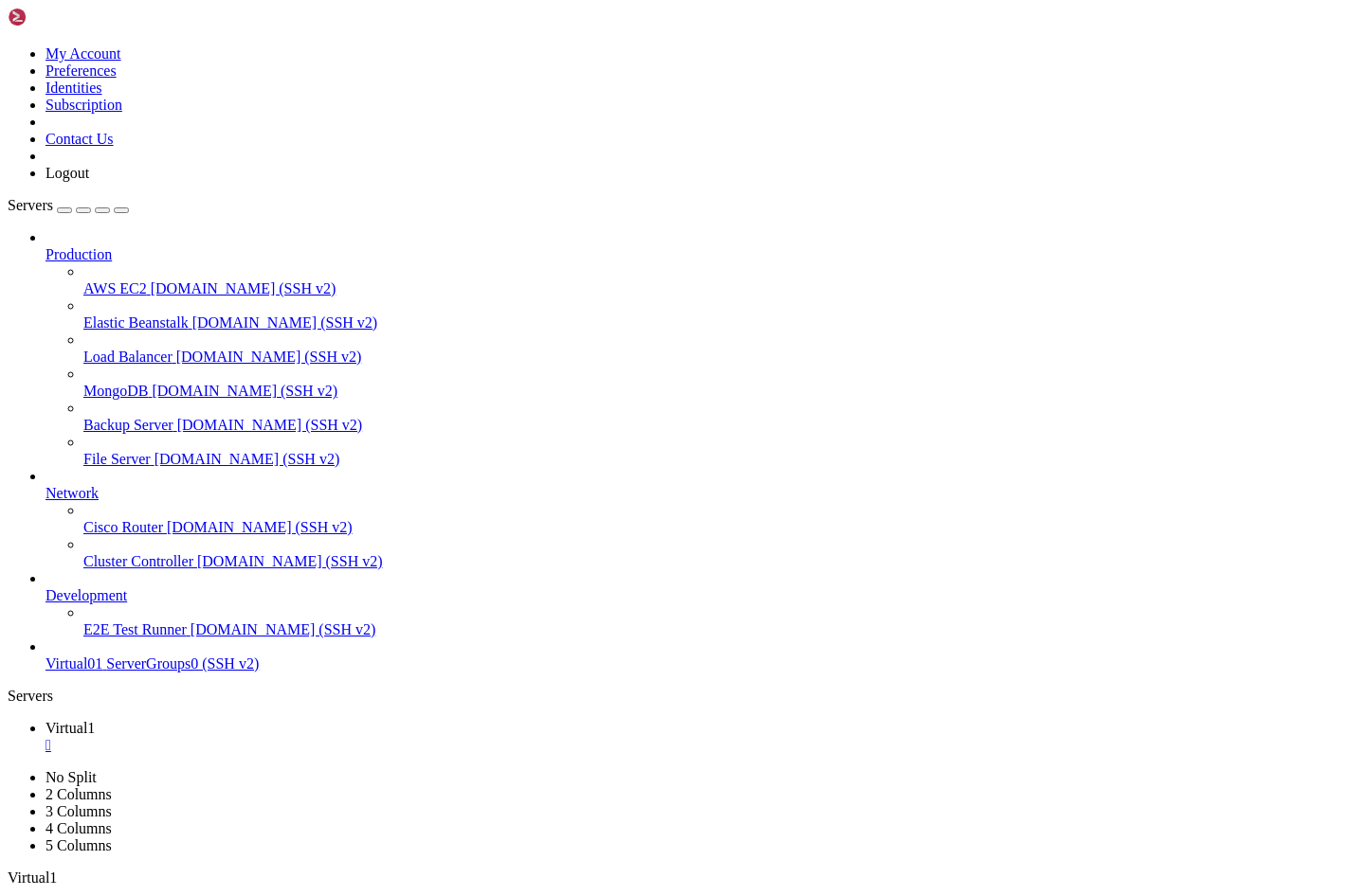
click at [102, 672] on span "Virtual01" at bounding box center [73, 664] width 57 height 16
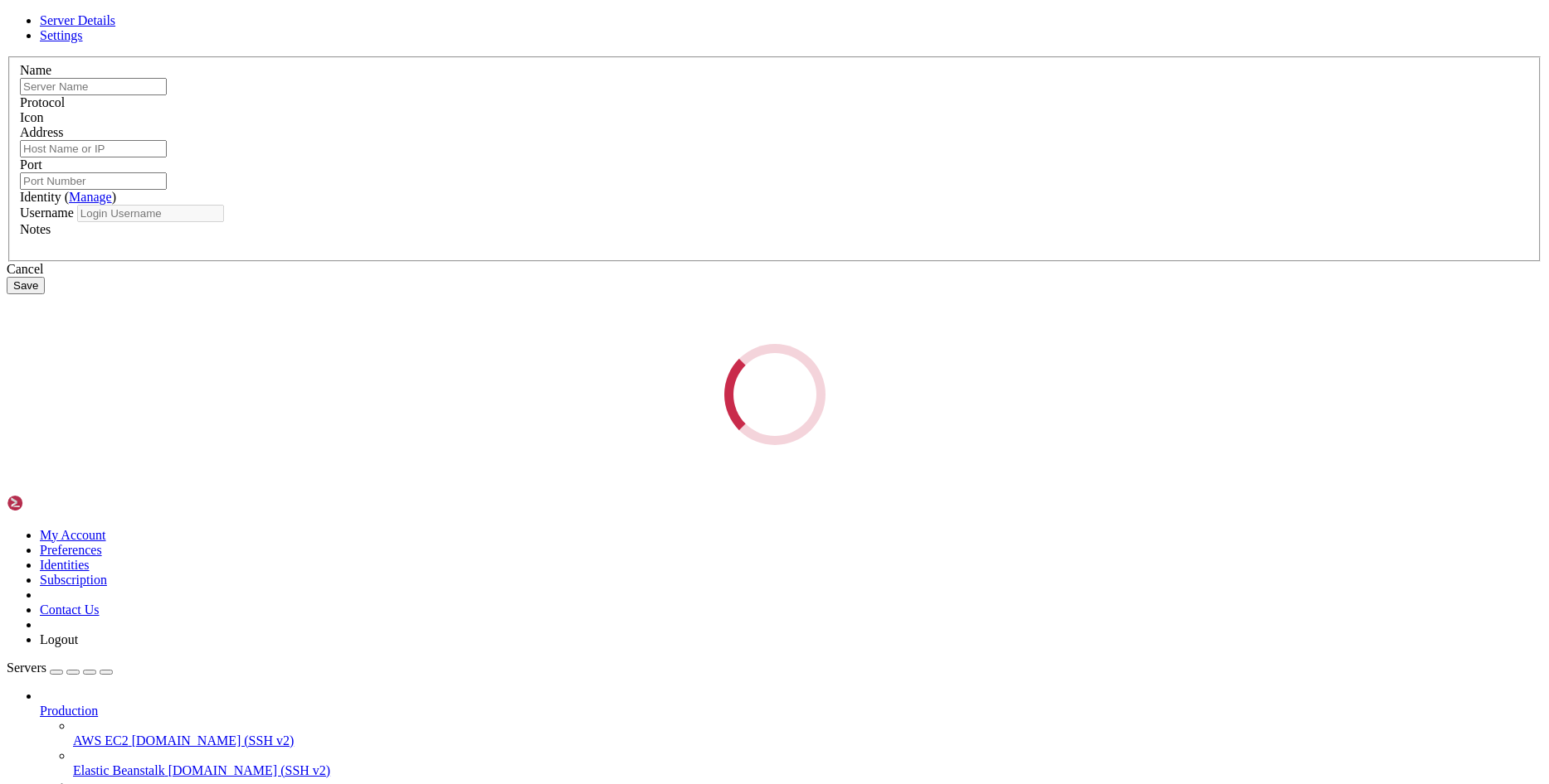
type input "Virtual01"
type input "ServerGroups0"
type input "22"
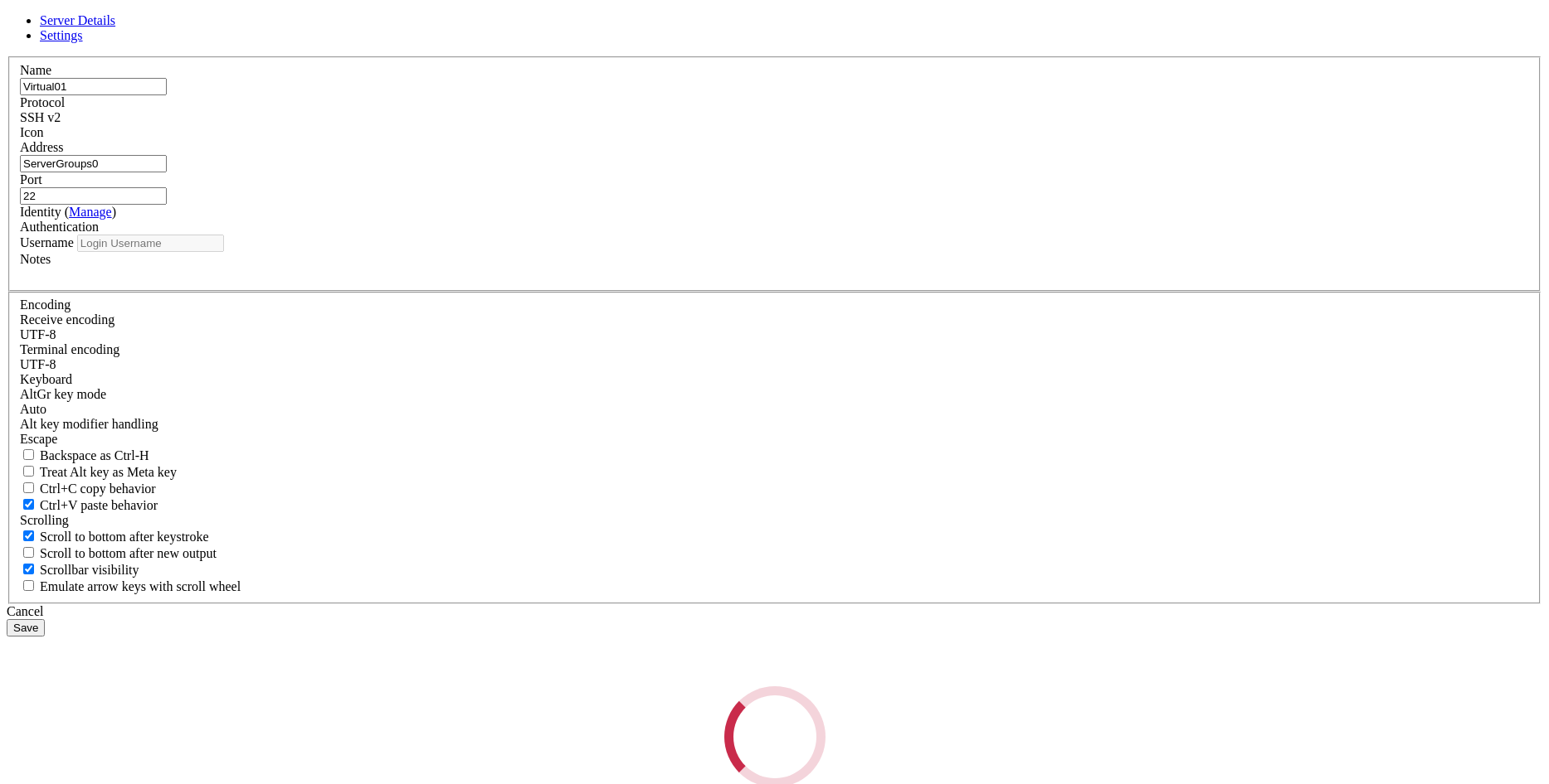
type input "administrador"
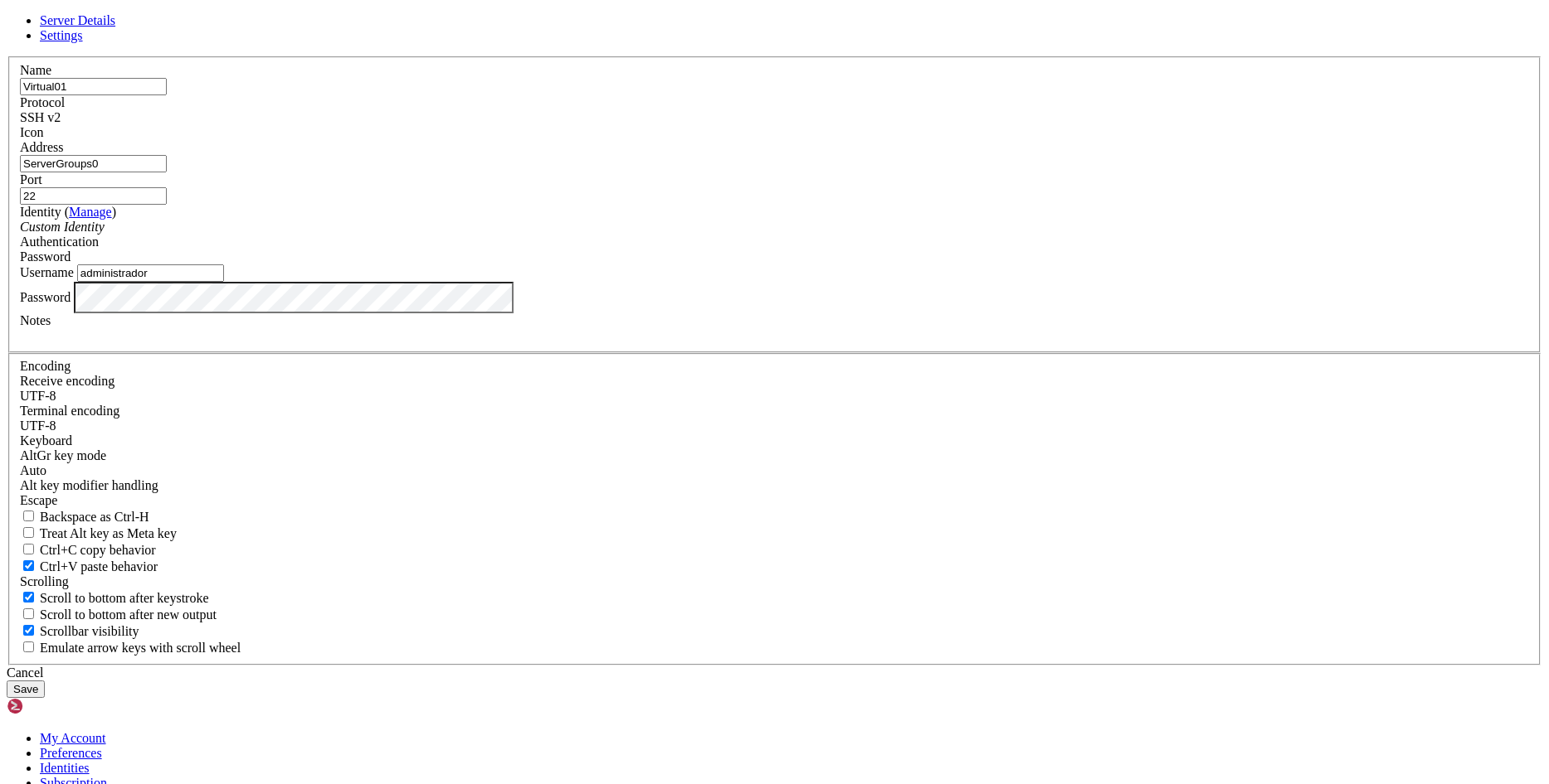
click at [83, 43] on span "Settings" at bounding box center [62, 35] width 43 height 14
click at [891, 666] on div "Cancel" at bounding box center [775, 673] width 1536 height 15
